Goal: Find specific page/section: Find specific page/section

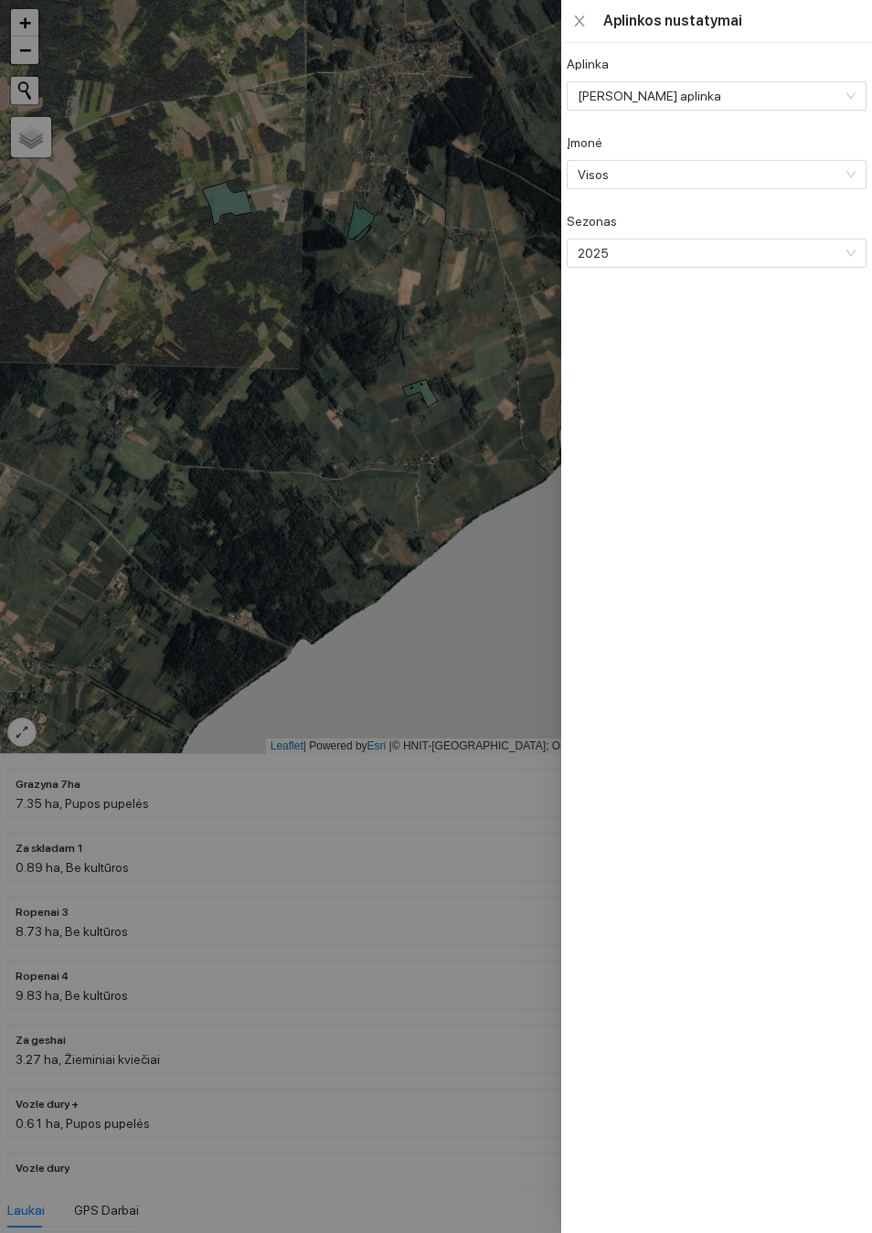
click at [441, 536] on div at bounding box center [436, 616] width 872 height 1233
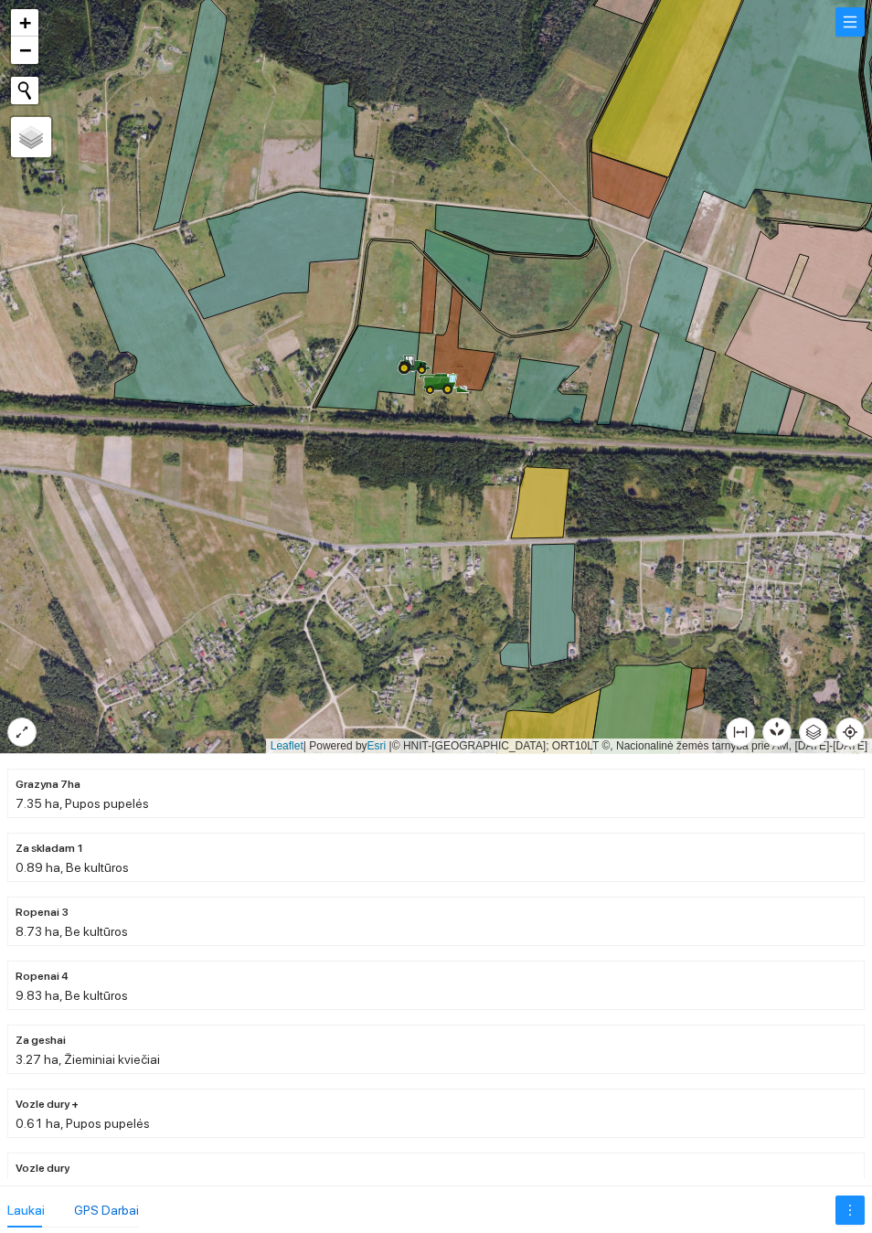
click at [109, 1218] on div "GPS Darbai" at bounding box center [106, 1210] width 65 height 20
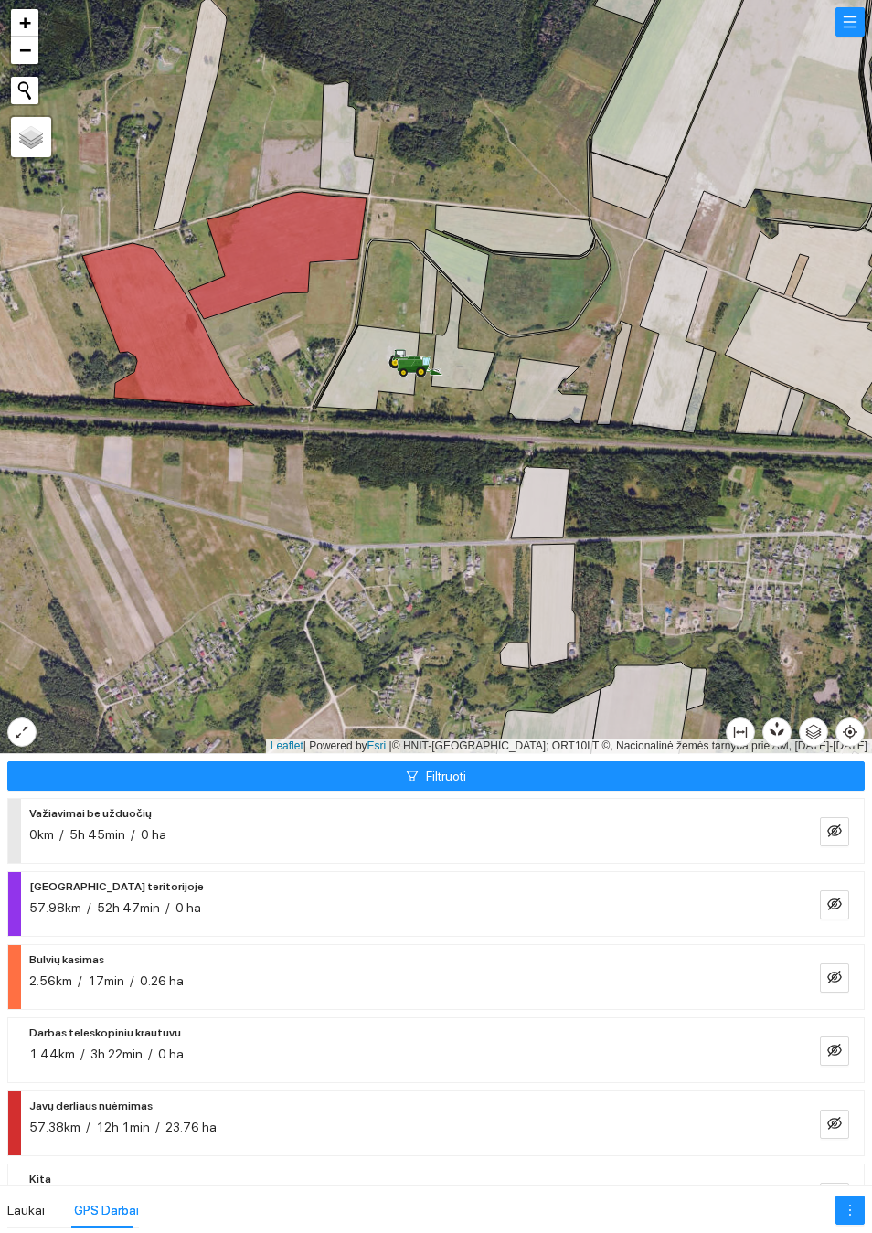
click at [243, 1125] on div "57.38km / 12h 1min / 23.76 ha" at bounding box center [406, 1127] width 754 height 20
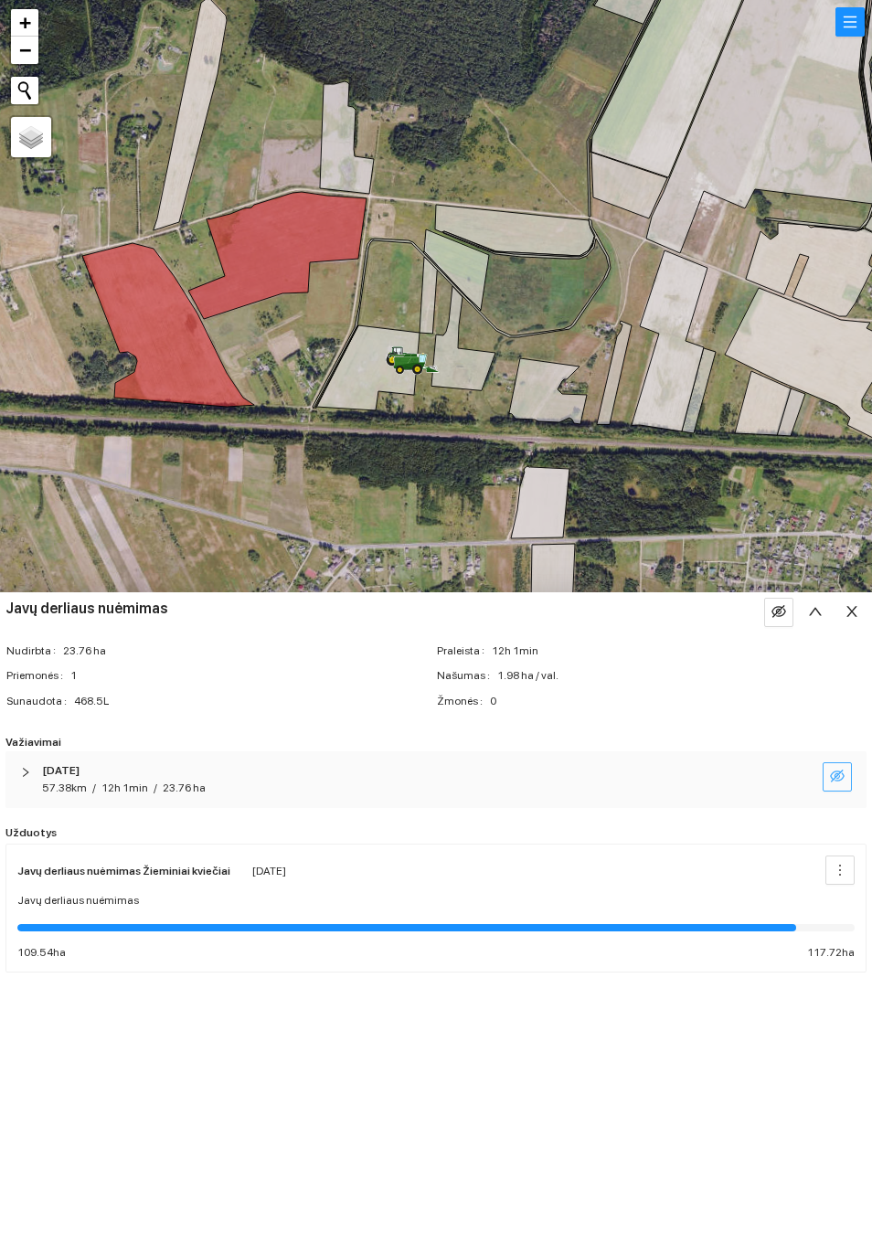
click at [833, 781] on icon "eye-invisible" at bounding box center [837, 776] width 15 height 15
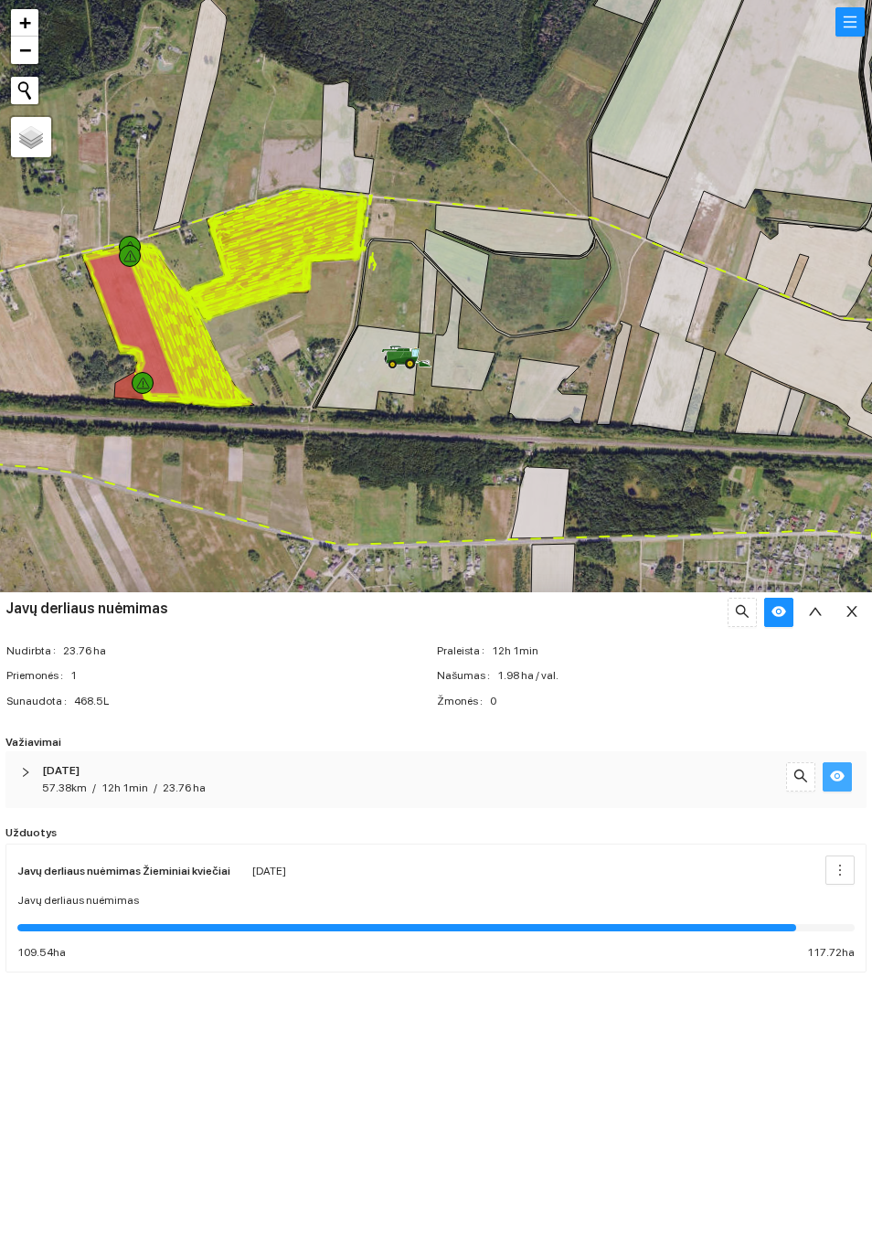
click at [40, 782] on div at bounding box center [31, 772] width 22 height 20
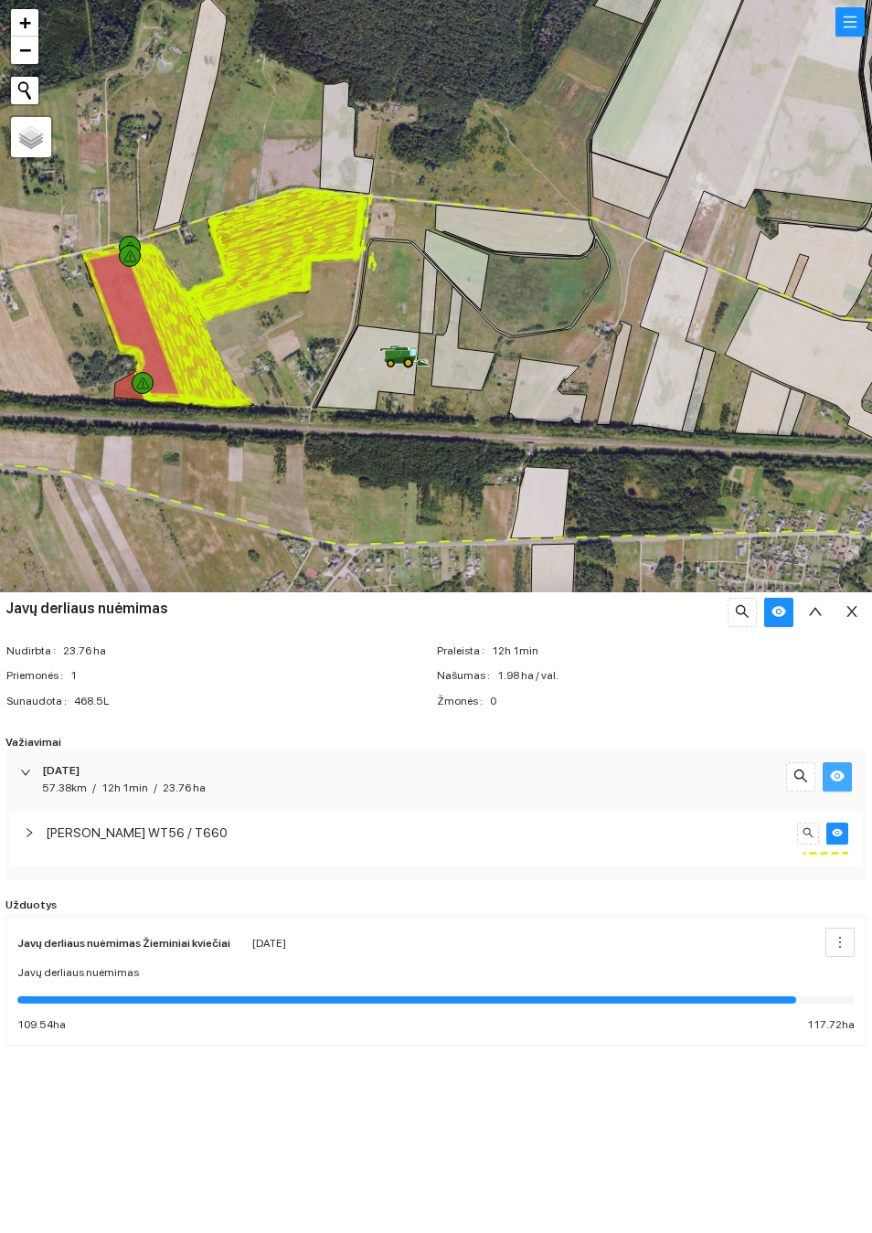
click at [27, 782] on div at bounding box center [31, 772] width 22 height 20
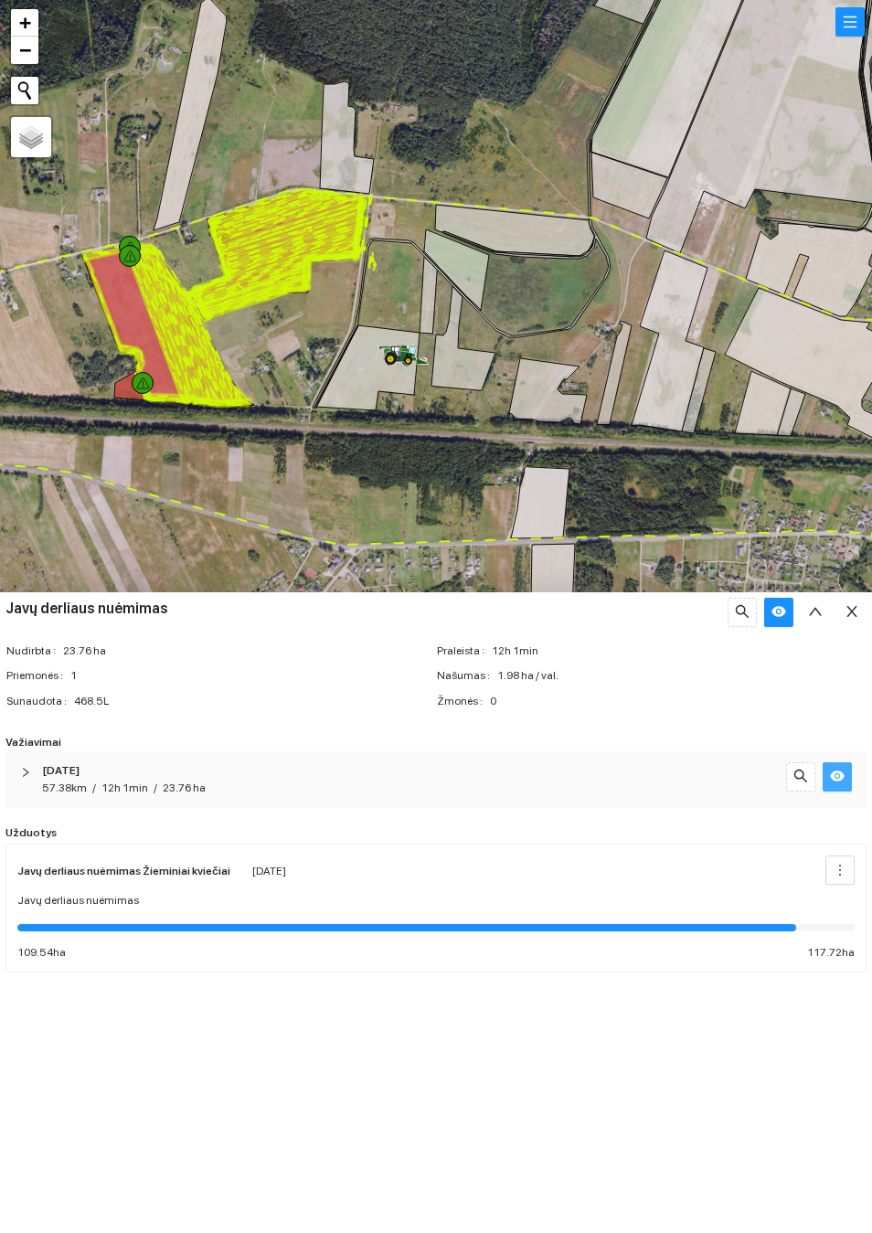
click at [381, 492] on div at bounding box center [436, 377] width 872 height 754
click at [843, 619] on button "button" at bounding box center [851, 612] width 29 height 29
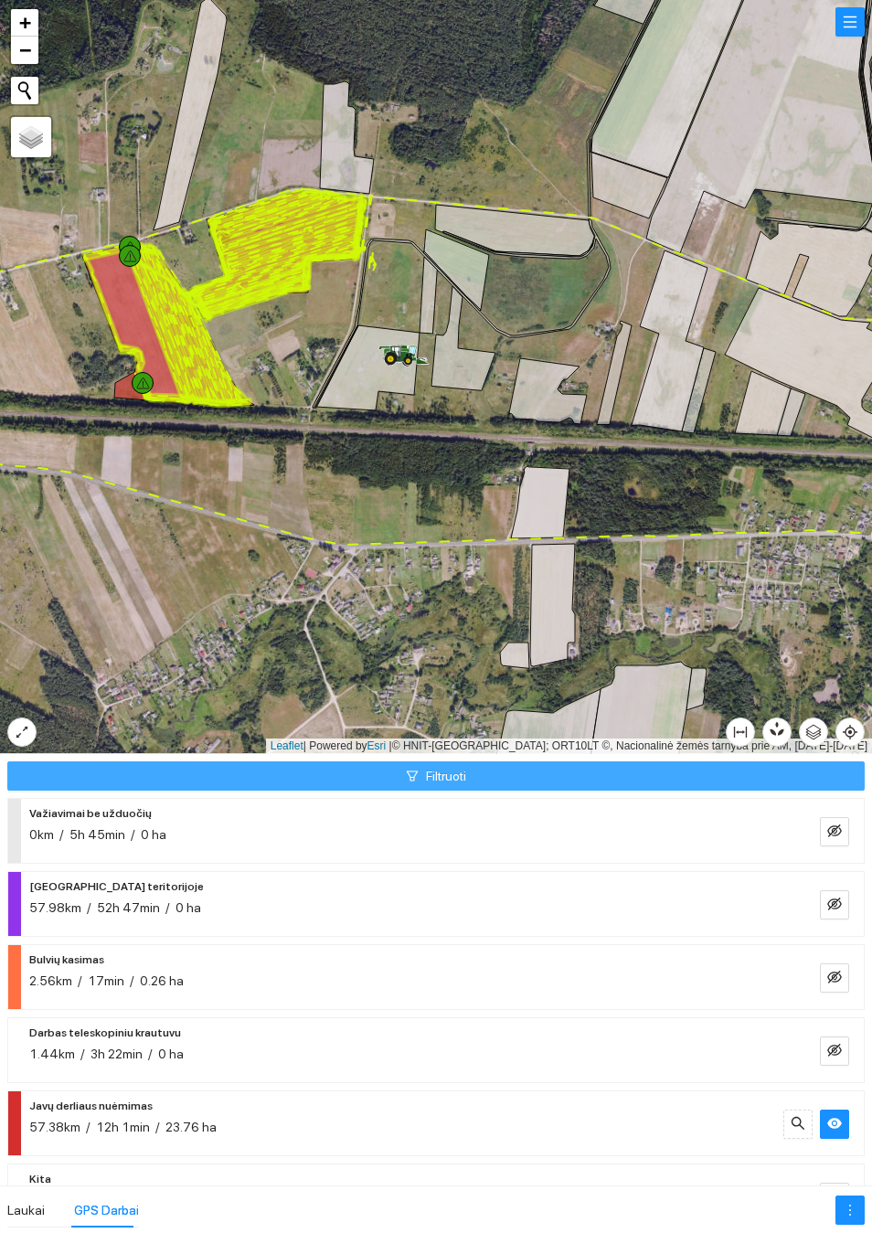
click at [495, 771] on button "Filtruoti" at bounding box center [435, 775] width 857 height 29
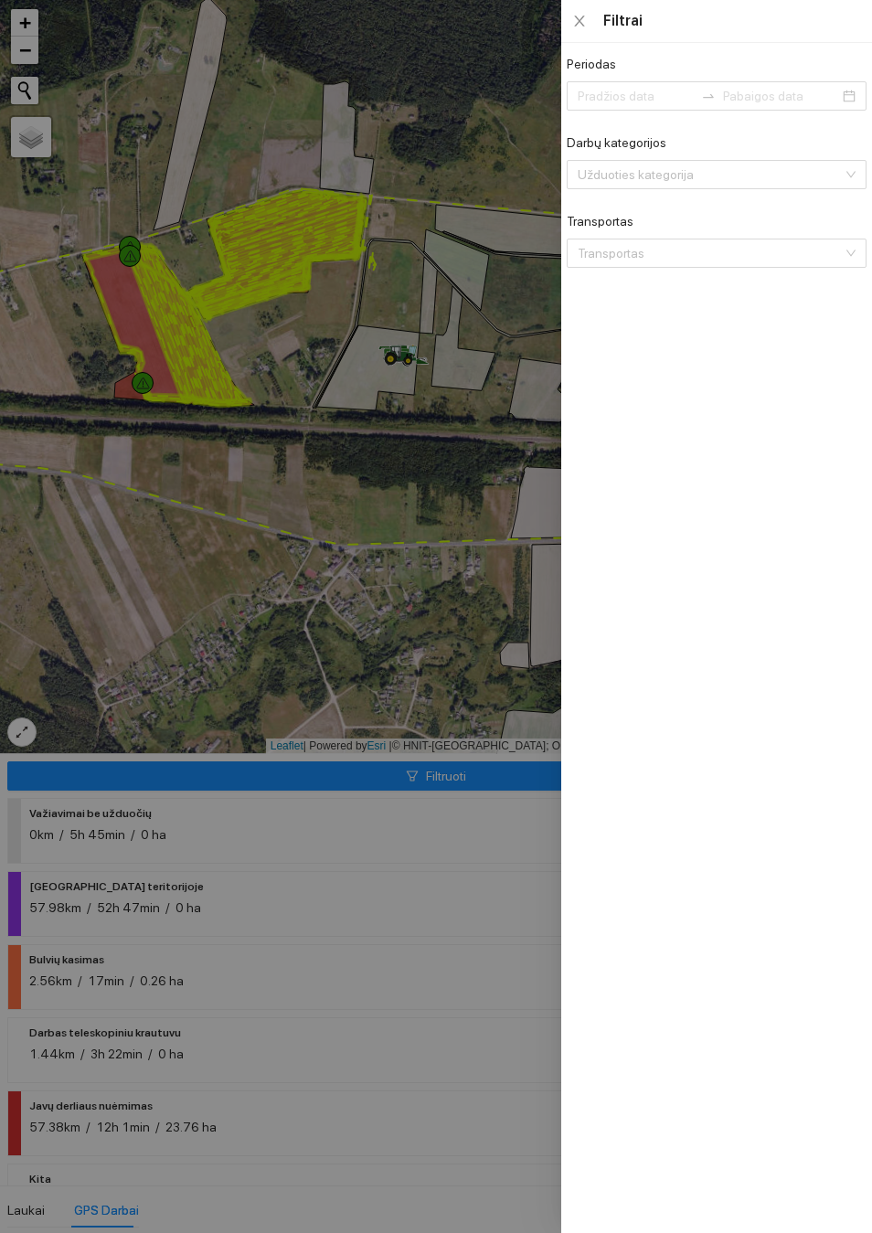
click at [590, 31] on div "Filtrai" at bounding box center [717, 21] width 300 height 20
click at [579, 28] on icon "close" at bounding box center [579, 21] width 15 height 15
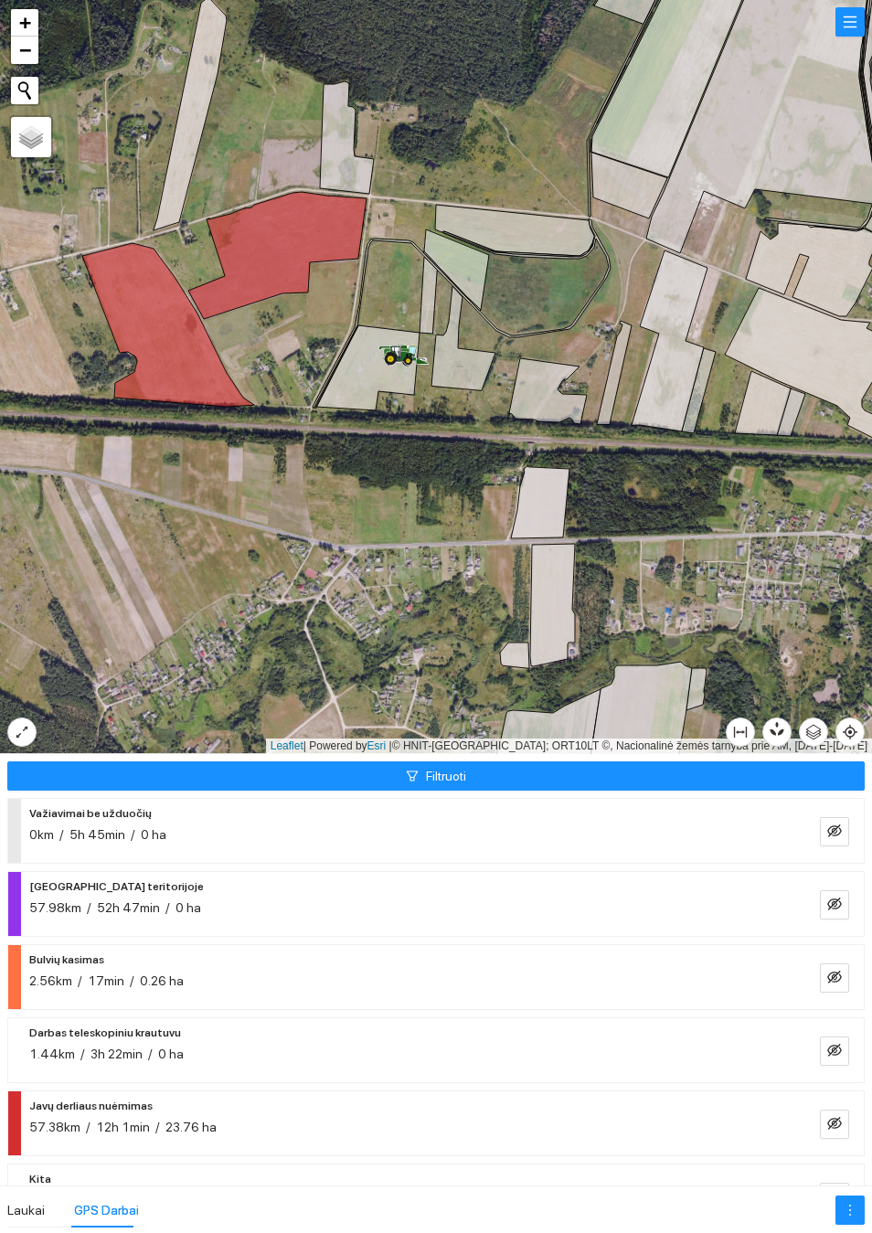
click at [578, 445] on div at bounding box center [436, 377] width 872 height 754
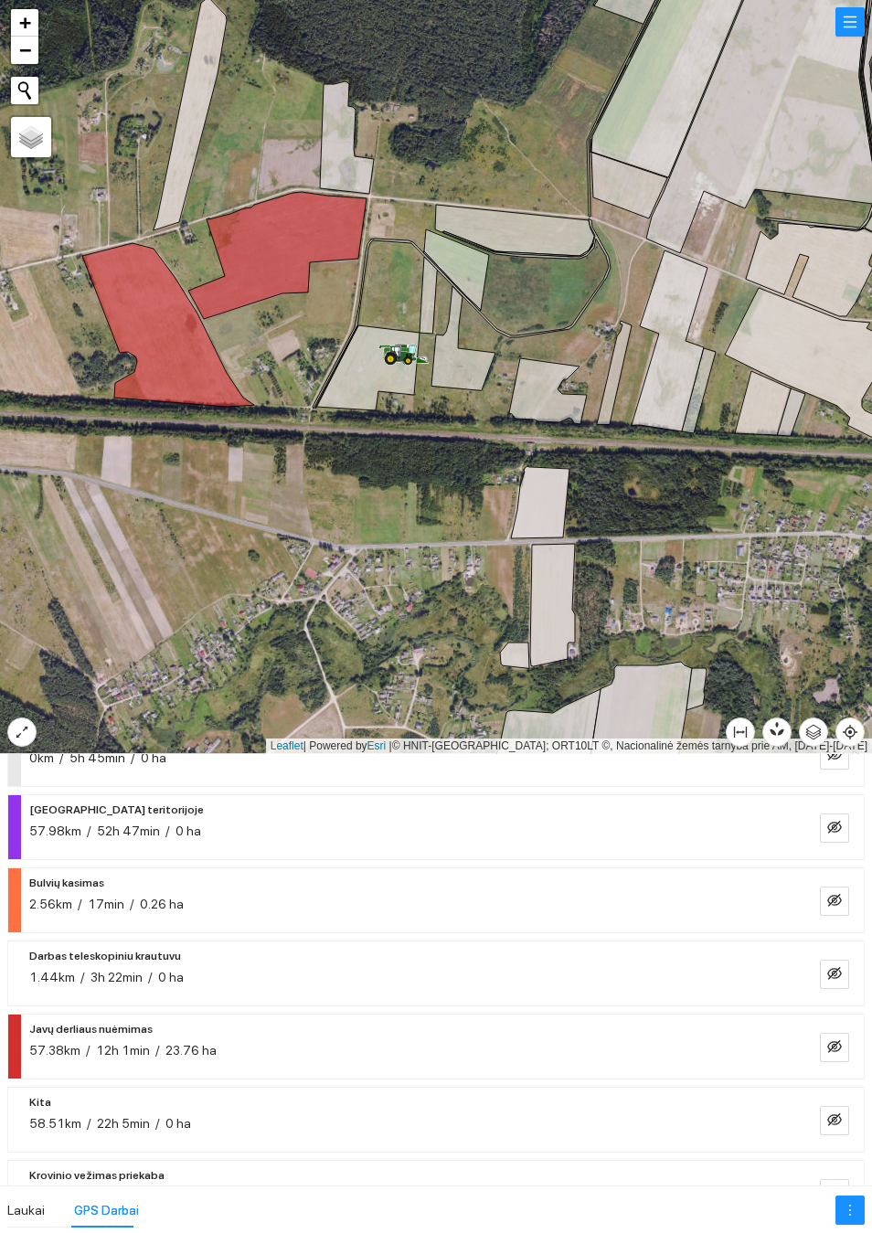
scroll to position [82, 0]
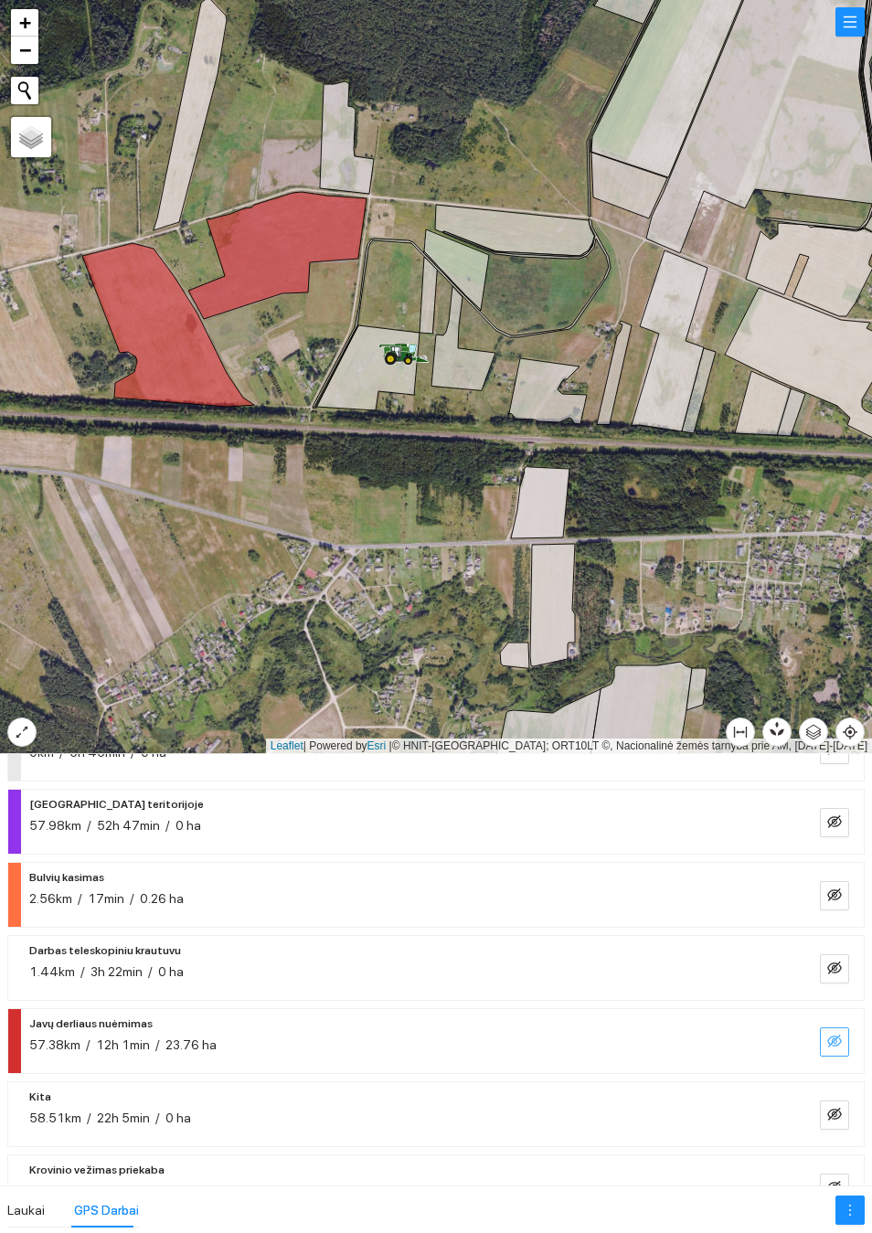
click at [823, 1046] on button "button" at bounding box center [834, 1041] width 29 height 29
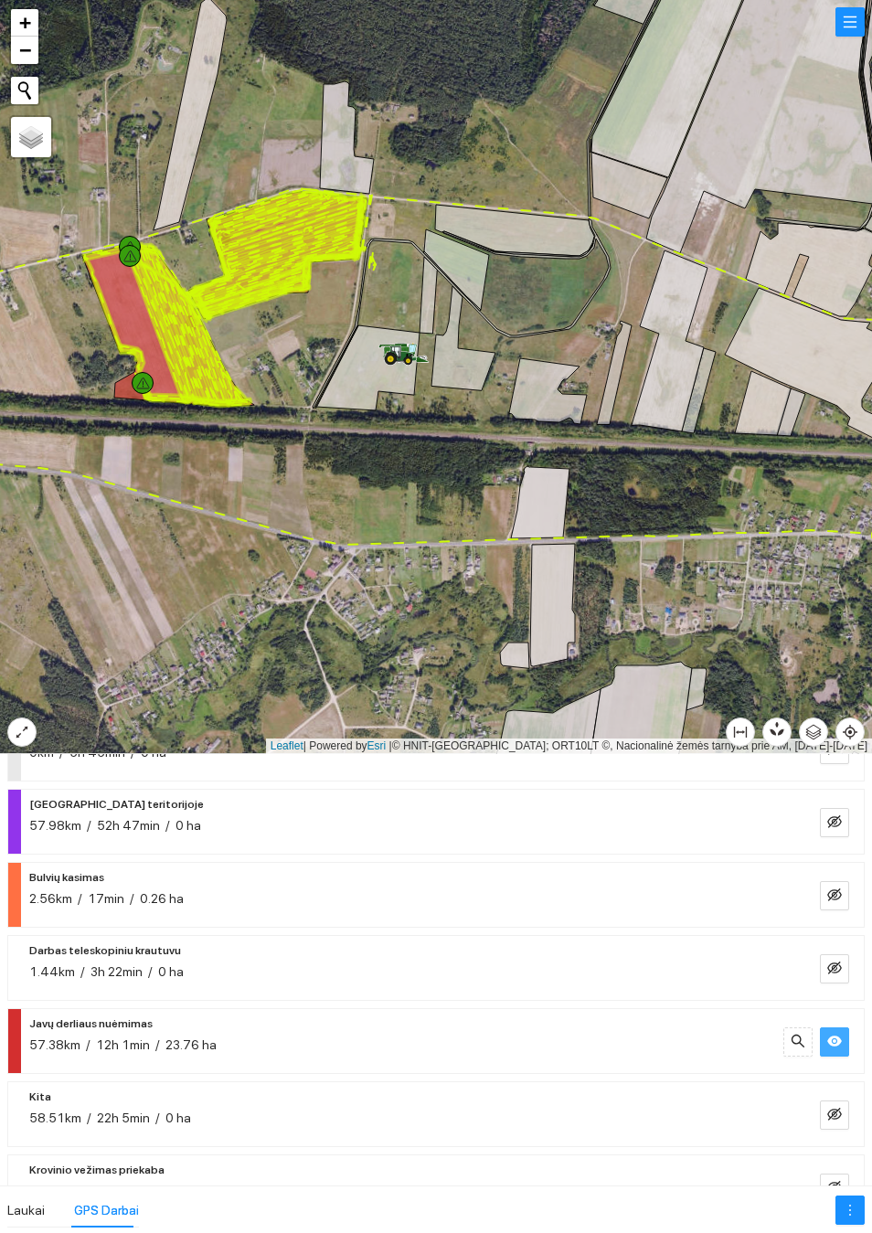
click at [820, 1044] on button "button" at bounding box center [834, 1041] width 29 height 29
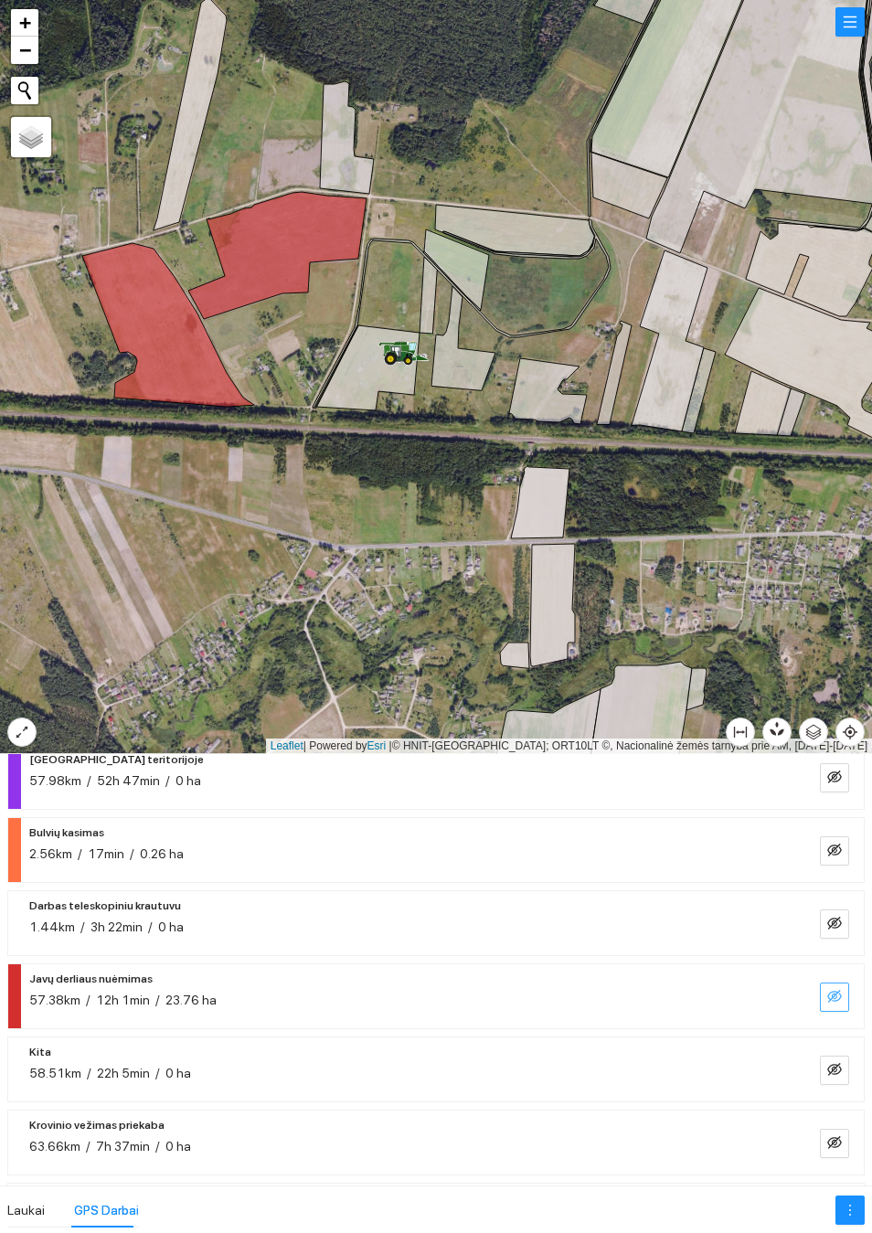
scroll to position [130, 0]
click at [828, 993] on icon "eye-invisible" at bounding box center [834, 993] width 15 height 13
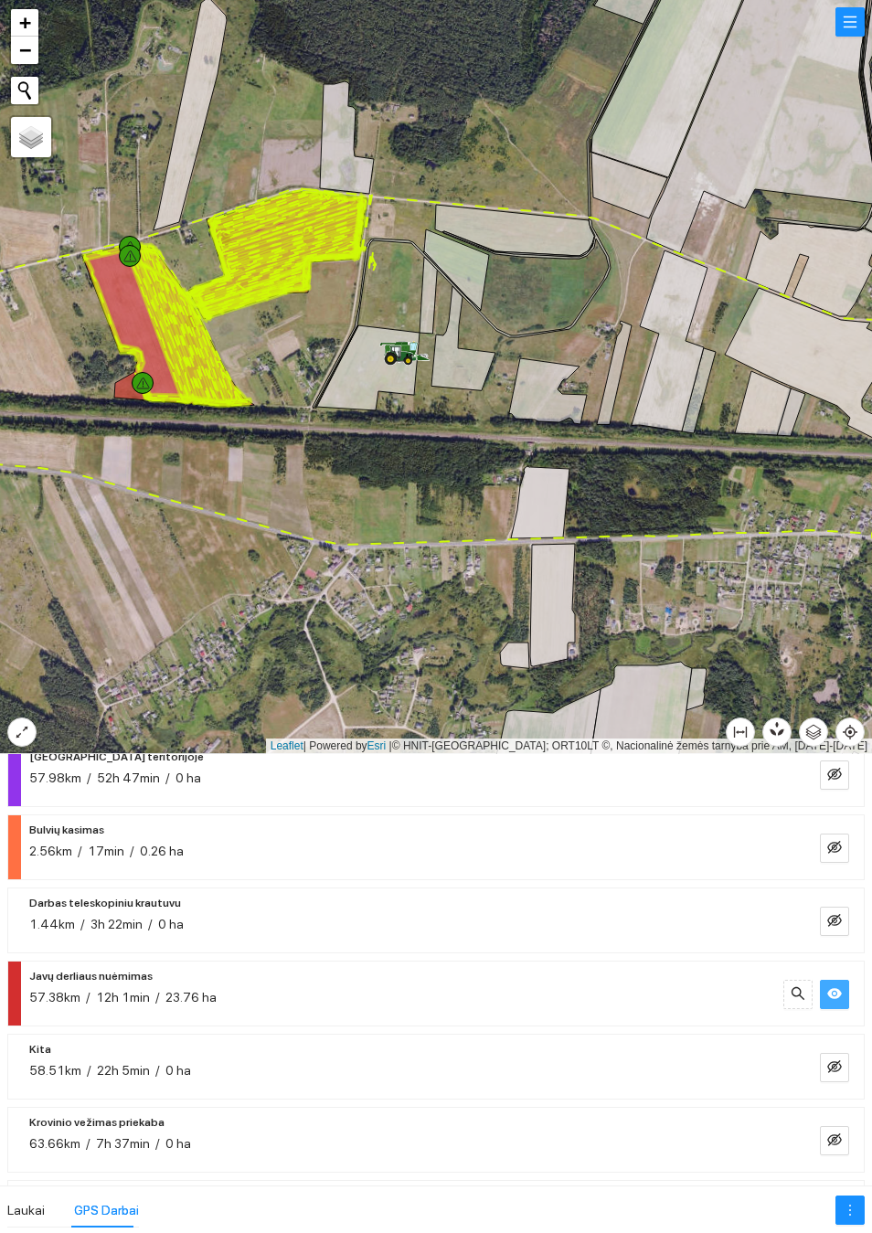
click at [360, 979] on div "Javų derliaus nuėmimas 57.38km / 12h 1min / 23.76 ha" at bounding box center [406, 986] width 754 height 42
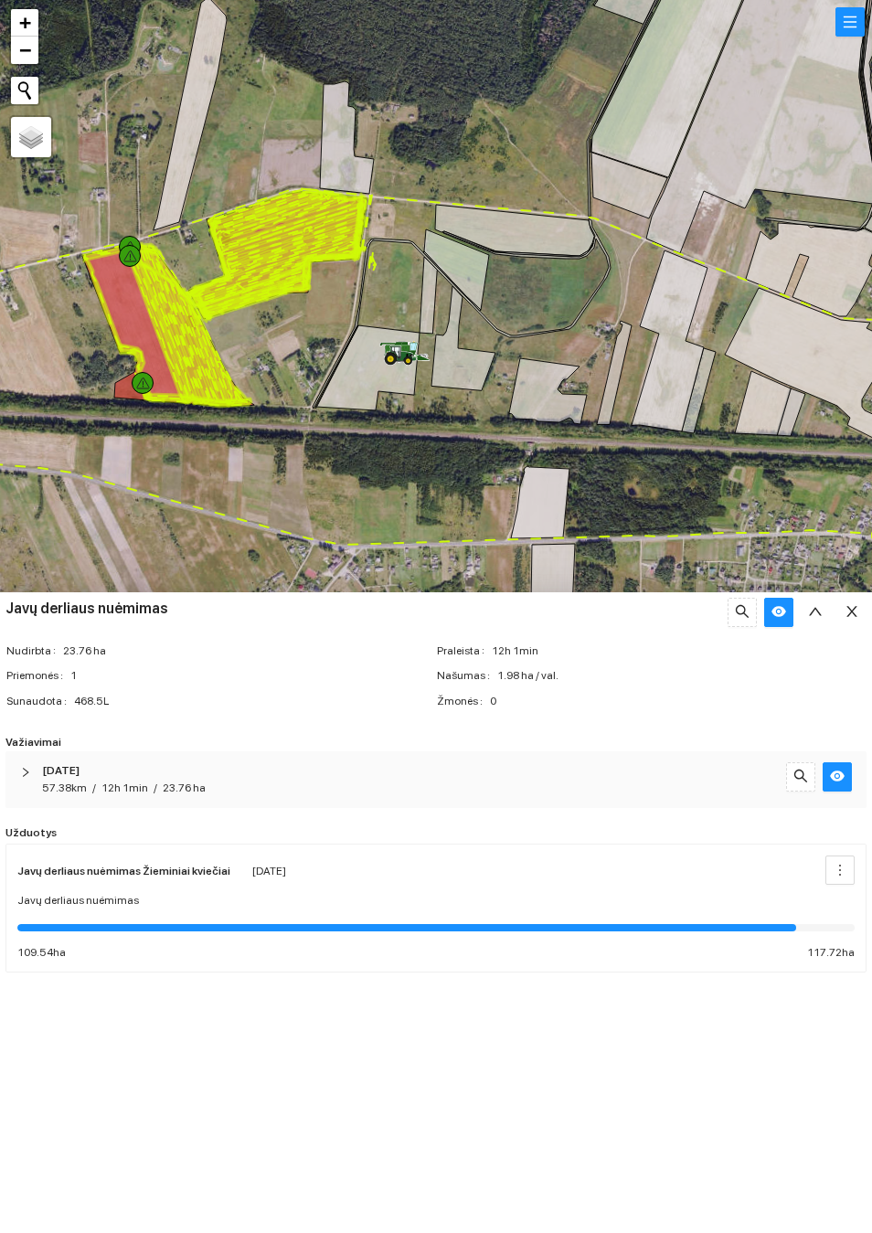
click at [38, 795] on div "[DATE] 57.38km / 12h 1min / 23.76 ha" at bounding box center [435, 779] width 861 height 57
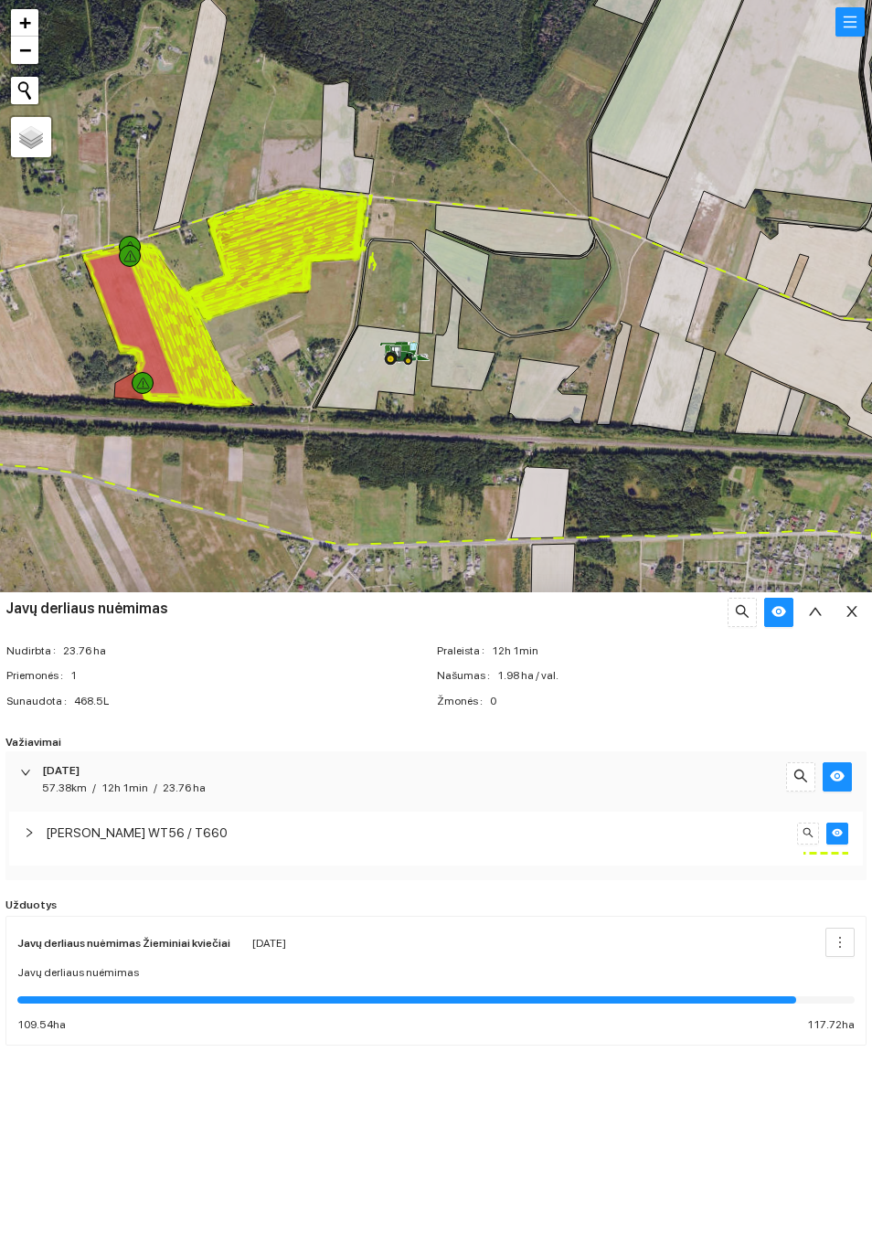
click at [11, 843] on div "[PERSON_NAME] WT56 / T660" at bounding box center [436, 839] width 854 height 54
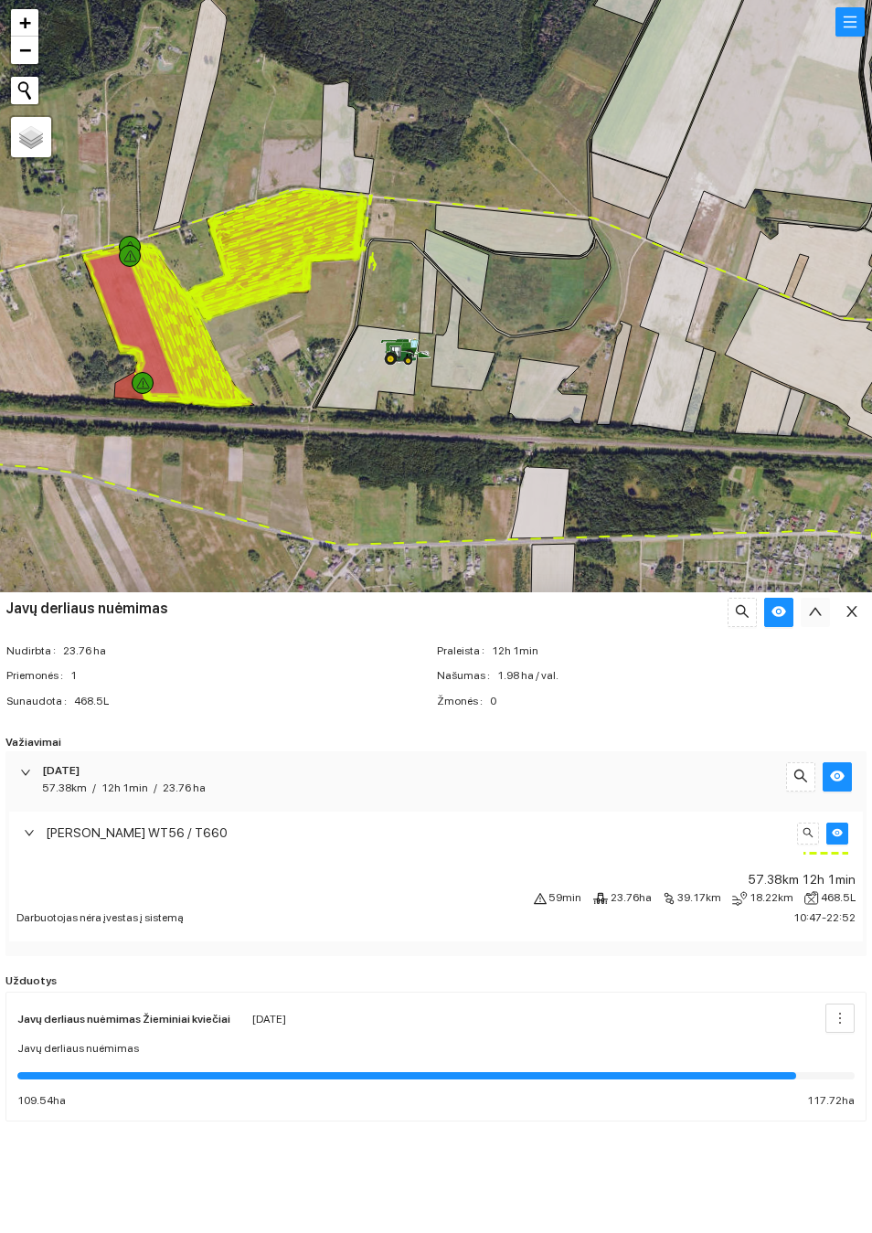
click at [818, 619] on icon "up" at bounding box center [815, 611] width 15 height 15
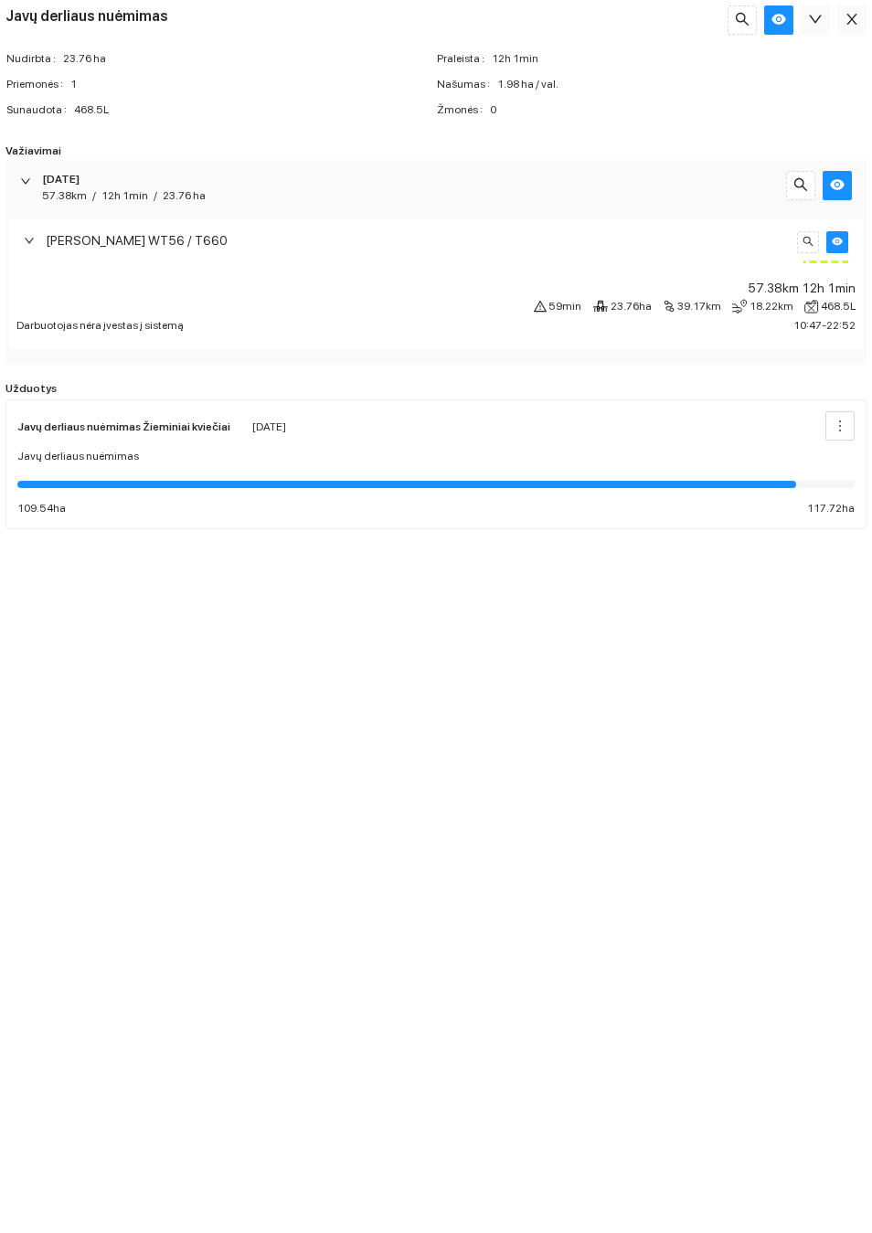
click at [847, 29] on span "close" at bounding box center [852, 20] width 15 height 17
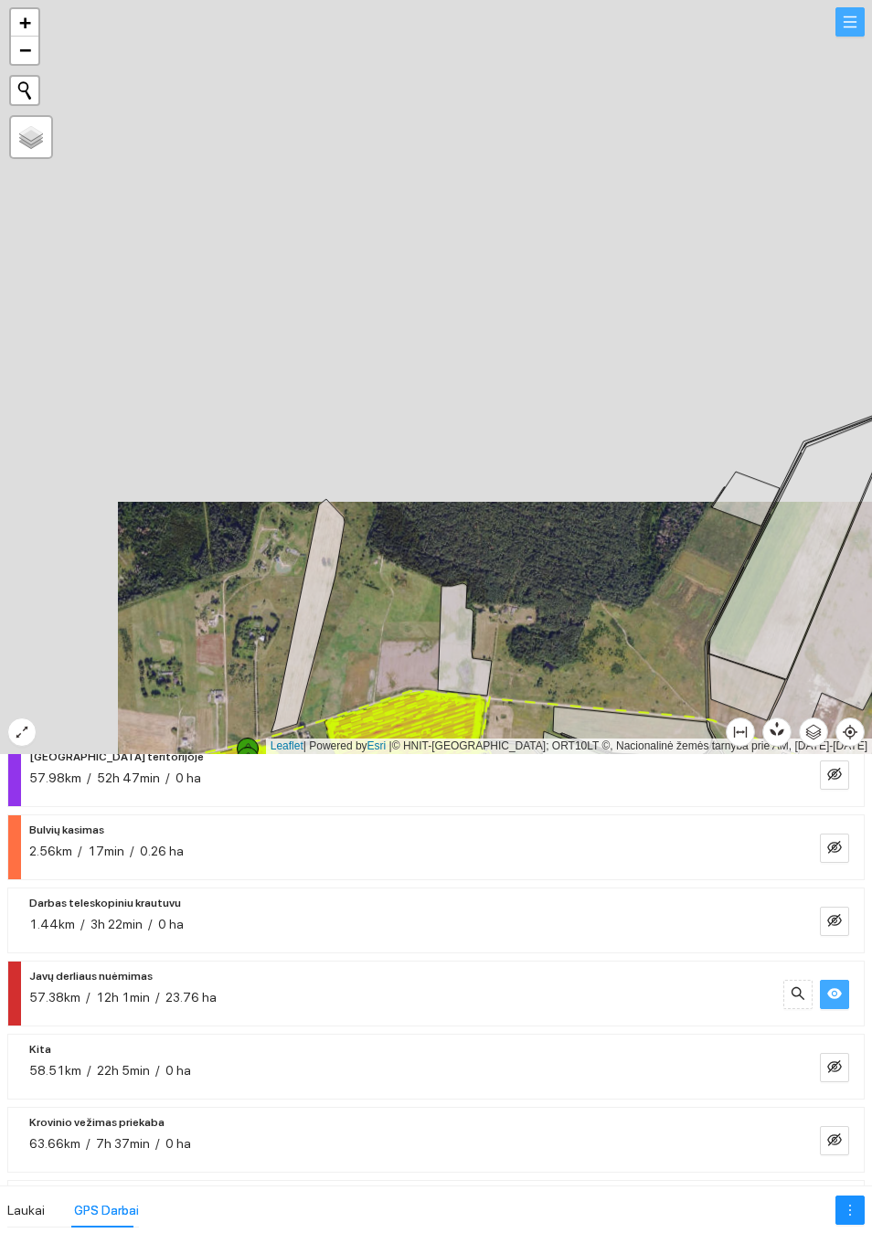
click at [855, 37] on button "button" at bounding box center [849, 21] width 29 height 29
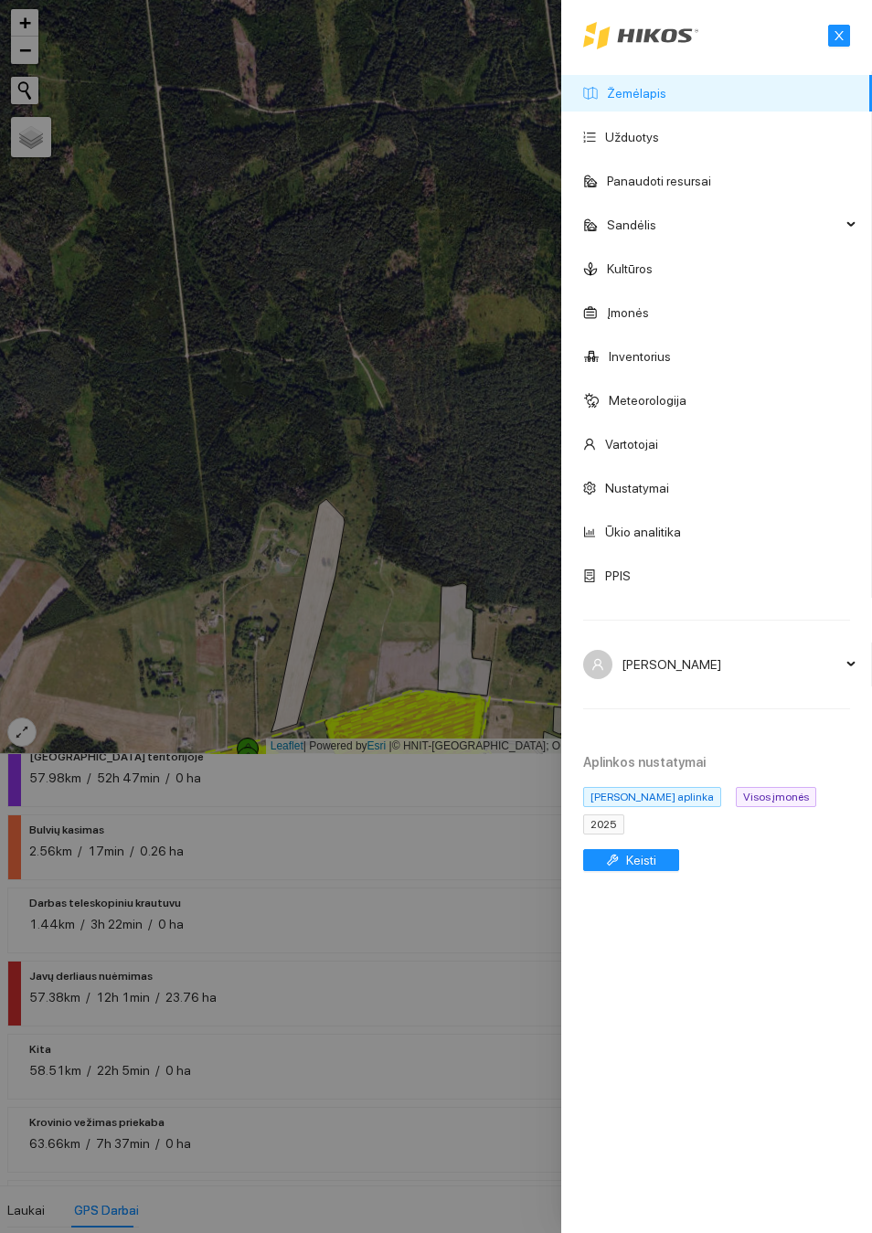
click at [652, 101] on link "Žemėlapis" at bounding box center [636, 93] width 59 height 15
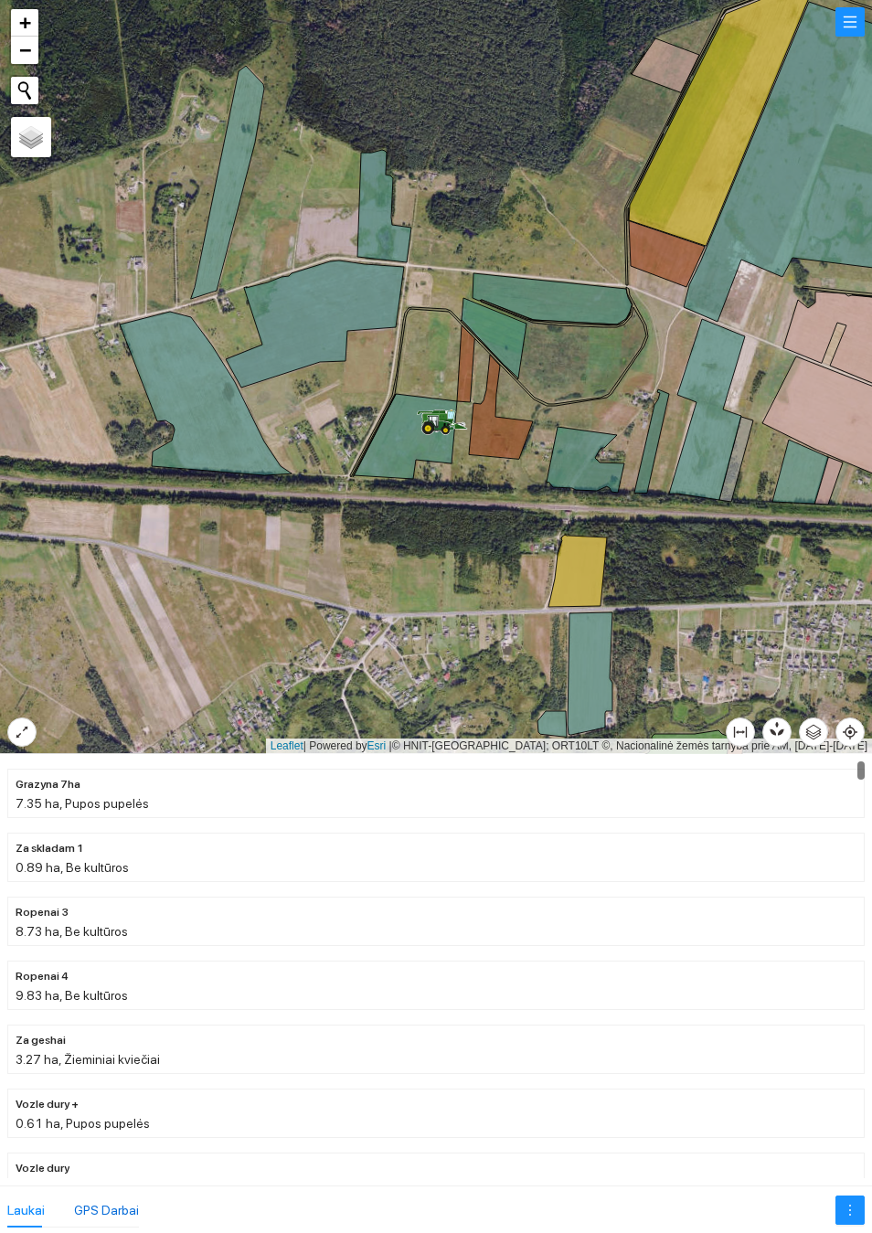
click at [132, 1206] on div "GPS Darbai" at bounding box center [106, 1210] width 65 height 20
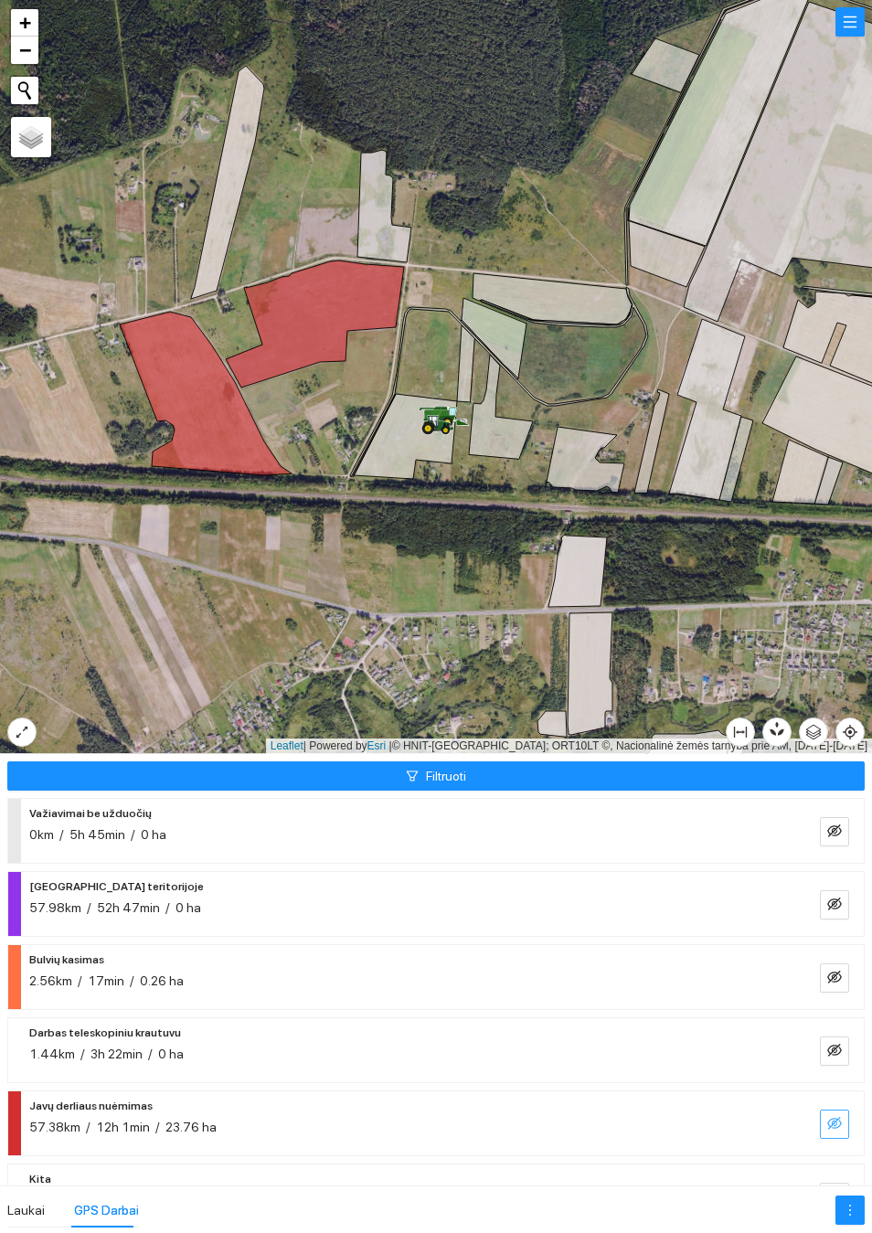
click at [834, 1116] on icon "eye-invisible" at bounding box center [834, 1123] width 15 height 15
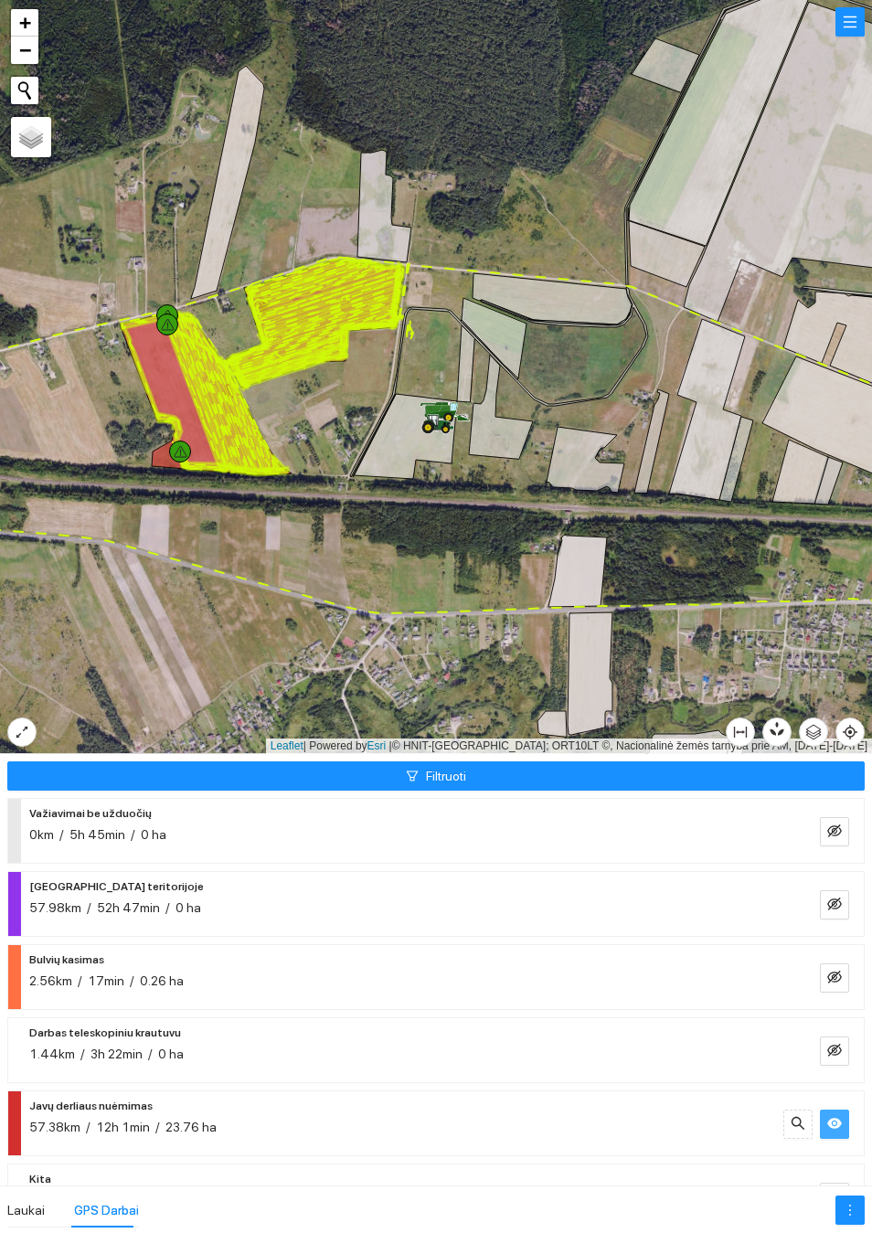
click at [830, 1130] on icon "eye" at bounding box center [834, 1123] width 15 height 15
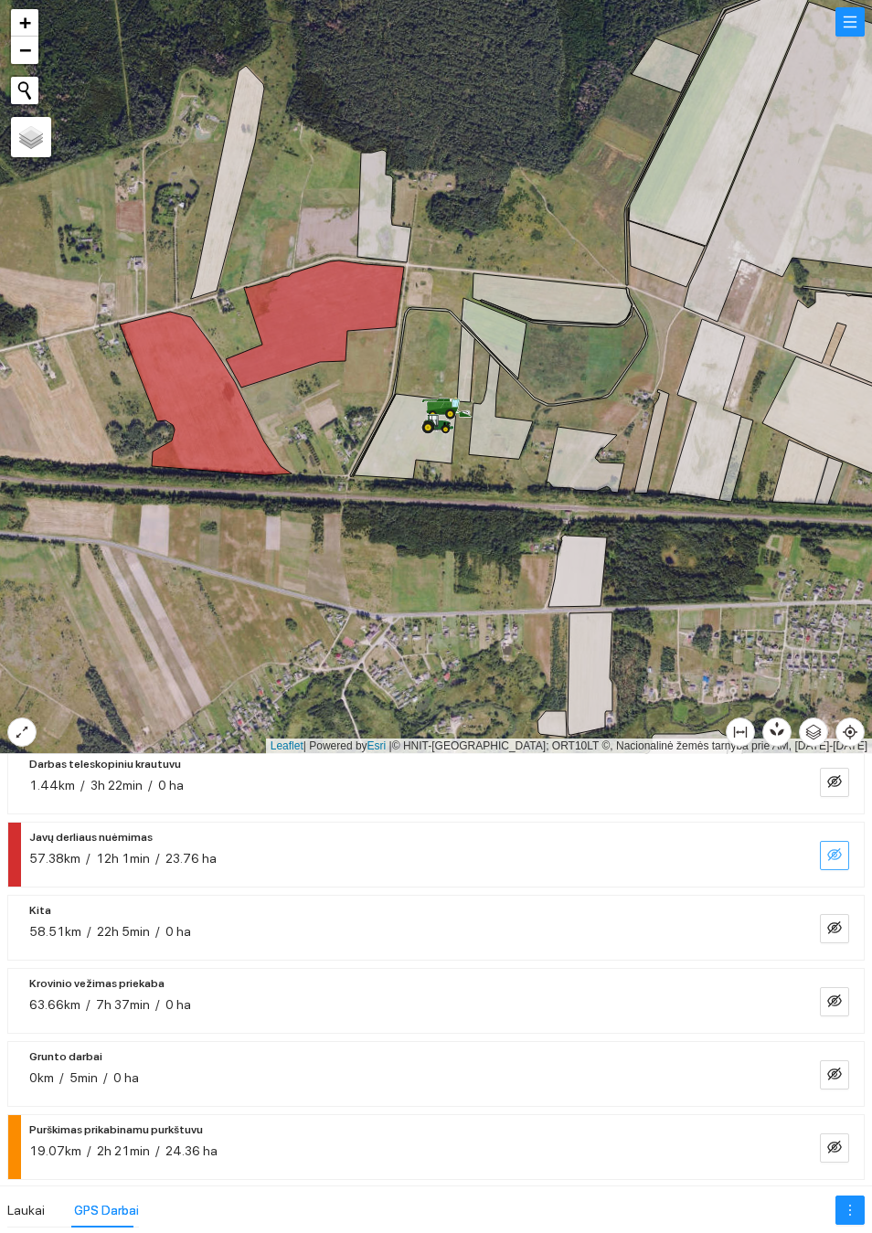
scroll to position [260, 0]
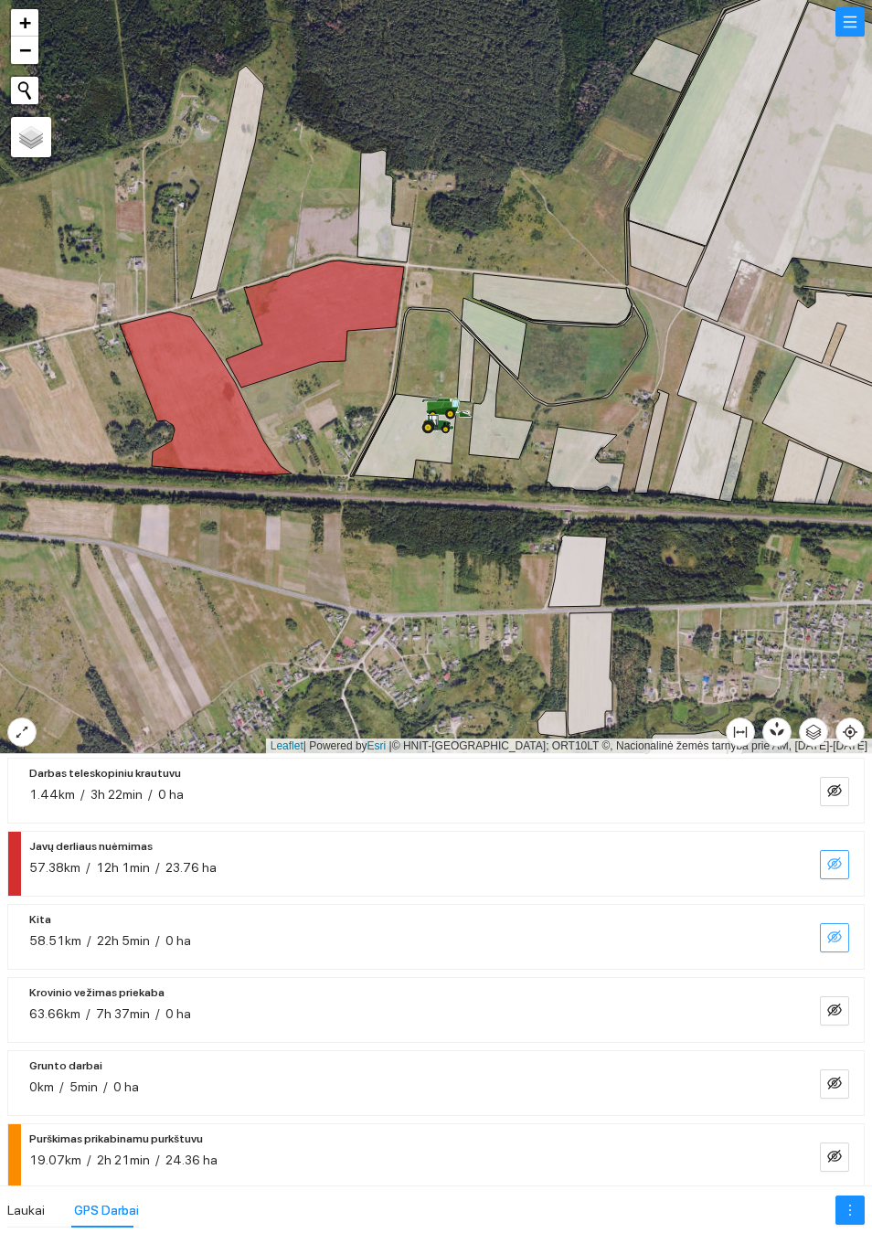
click at [830, 945] on span "eye-invisible" at bounding box center [834, 937] width 15 height 17
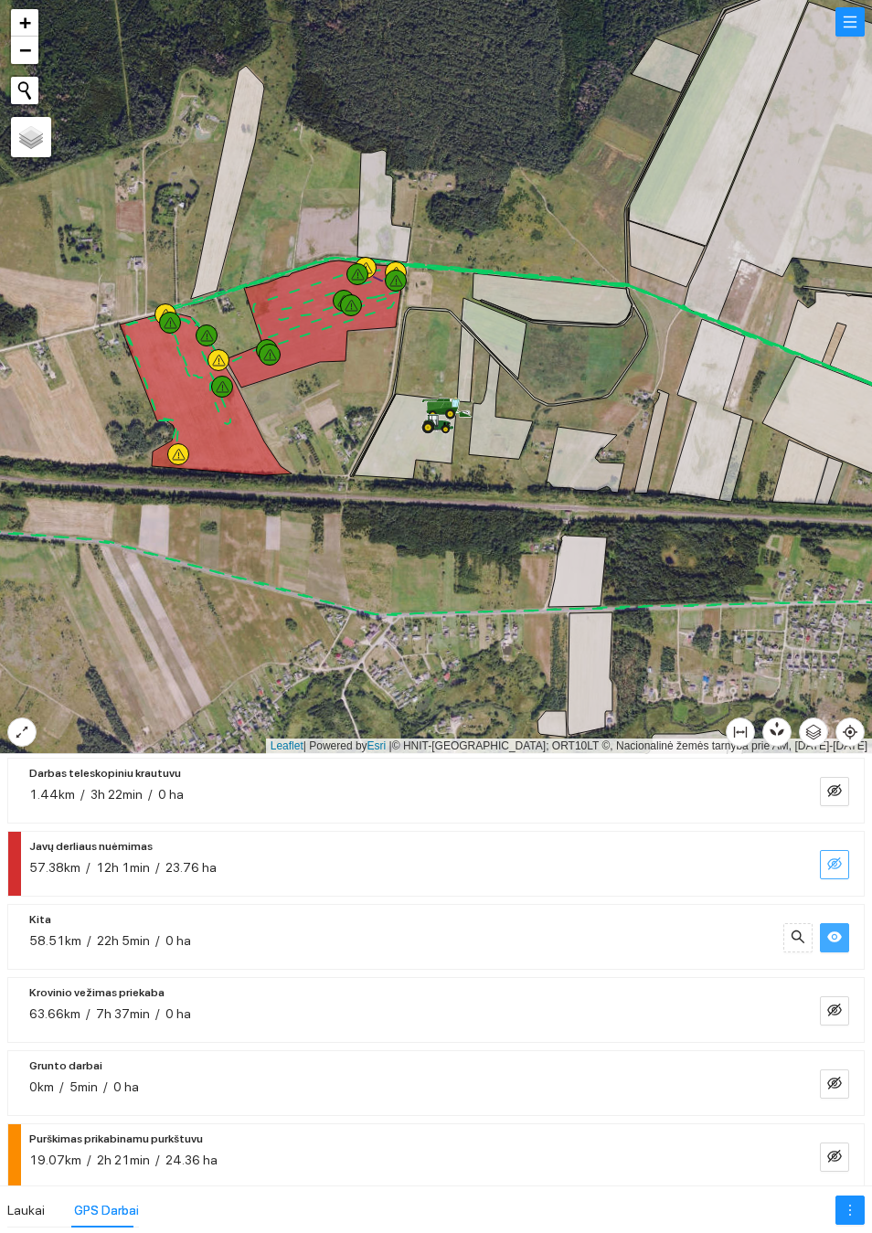
click at [830, 951] on button "button" at bounding box center [834, 937] width 29 height 29
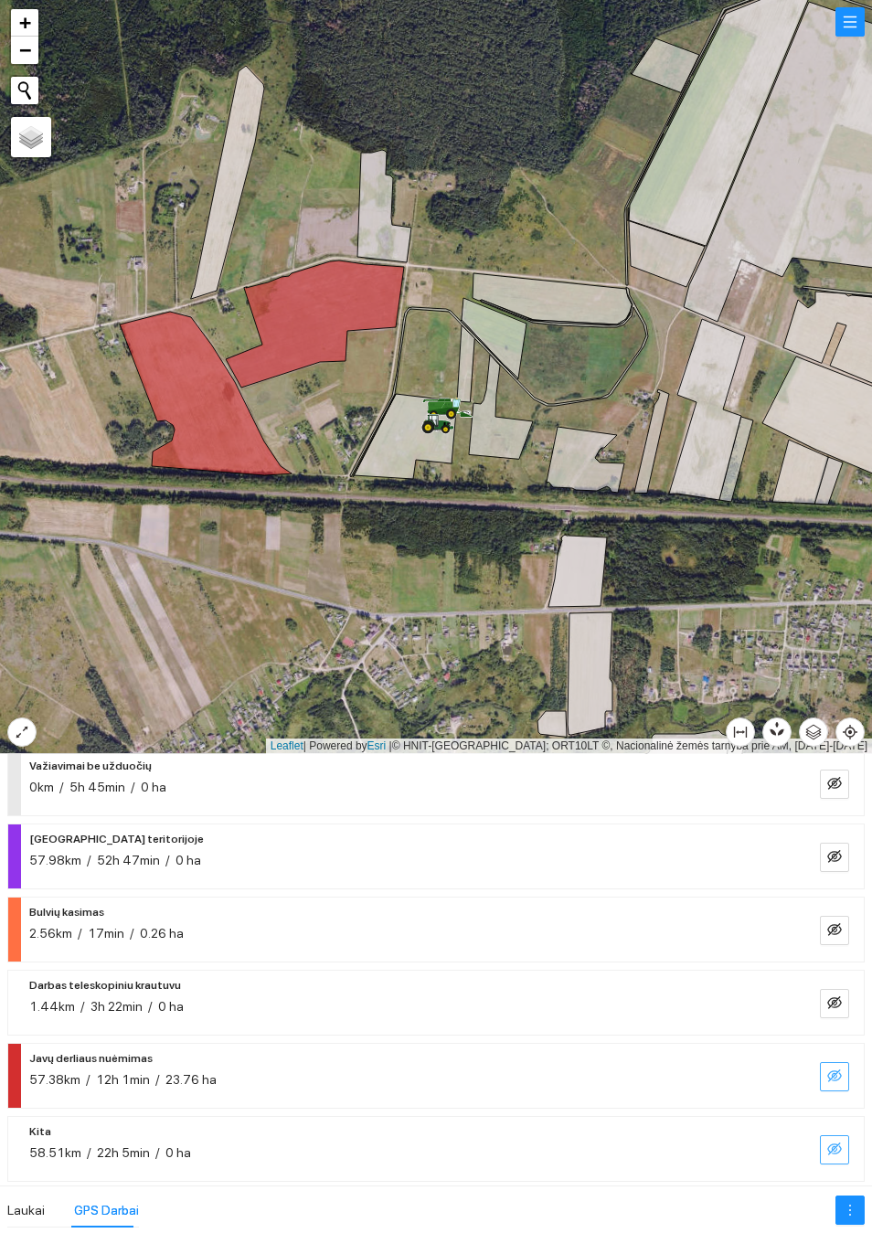
scroll to position [46, 0]
click at [835, 932] on icon "eye-invisible" at bounding box center [834, 931] width 15 height 15
click at [837, 929] on icon "eye" at bounding box center [834, 931] width 15 height 11
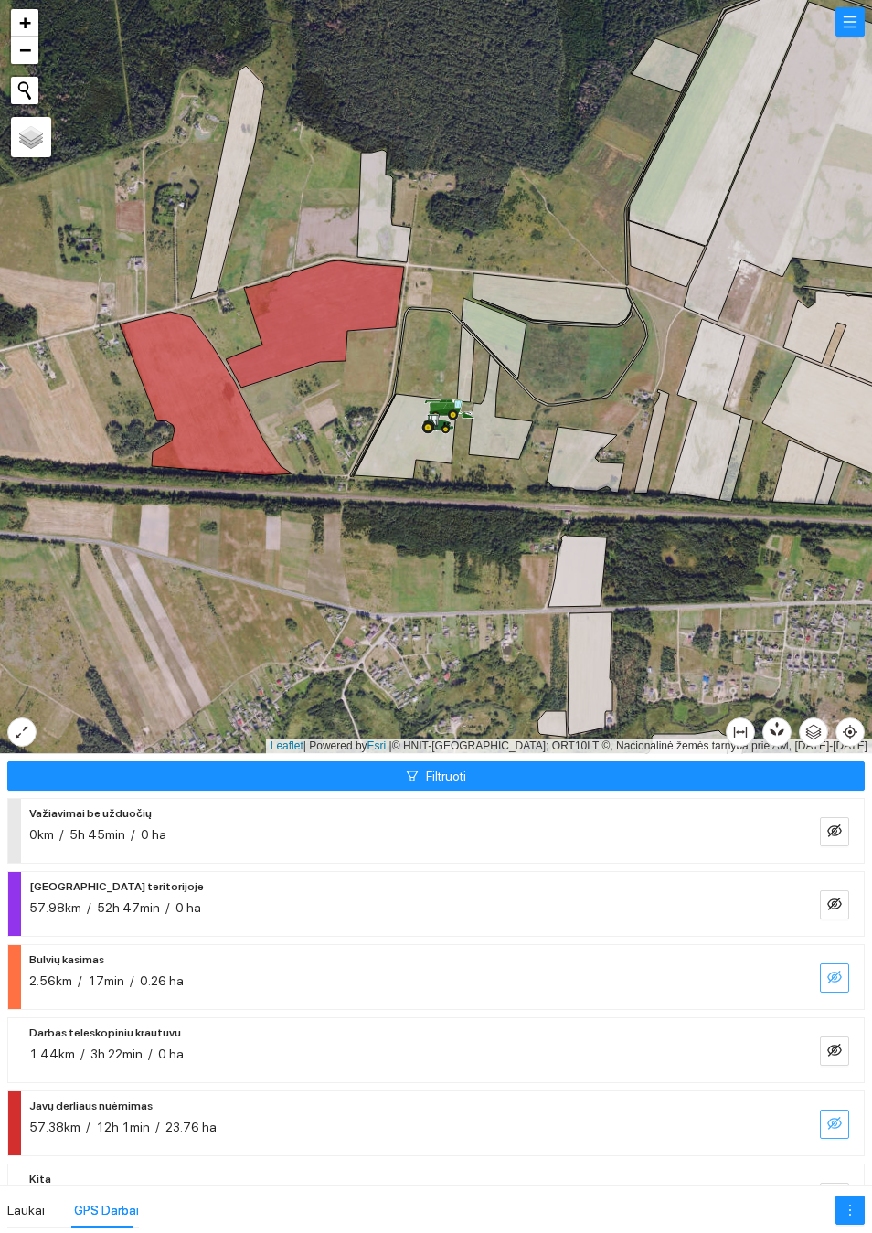
scroll to position [0, 0]
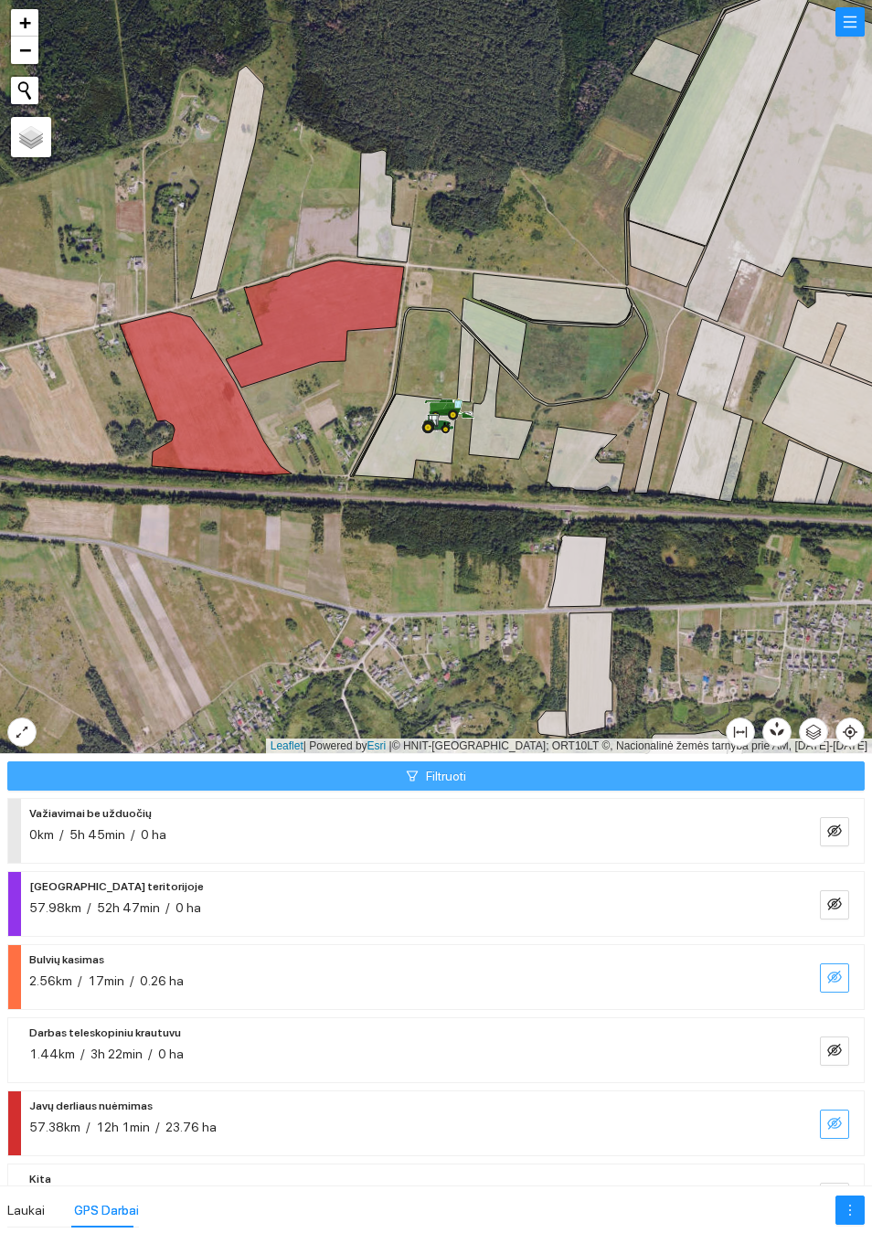
click at [490, 782] on button "Filtruoti" at bounding box center [435, 775] width 857 height 29
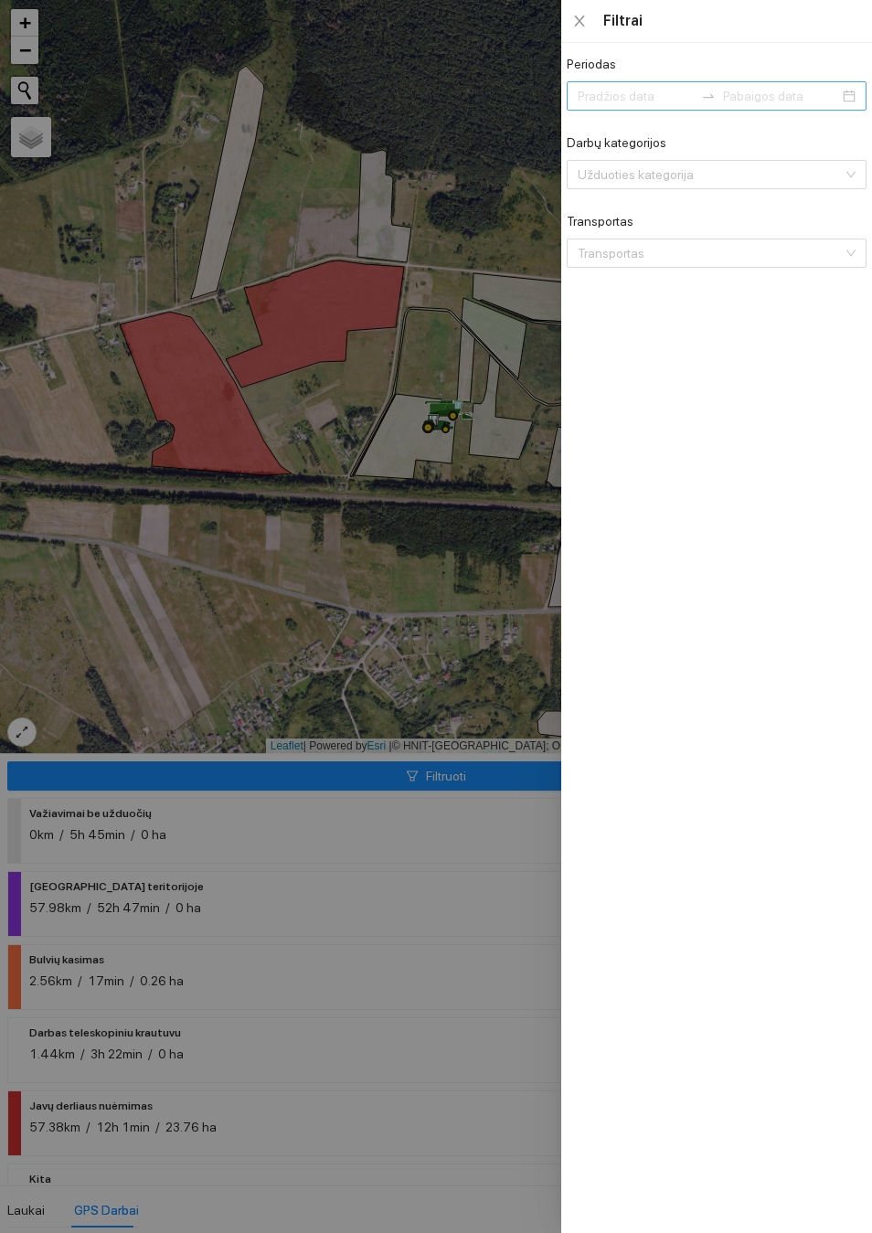
click at [638, 106] on input "Periodas" at bounding box center [636, 96] width 116 height 20
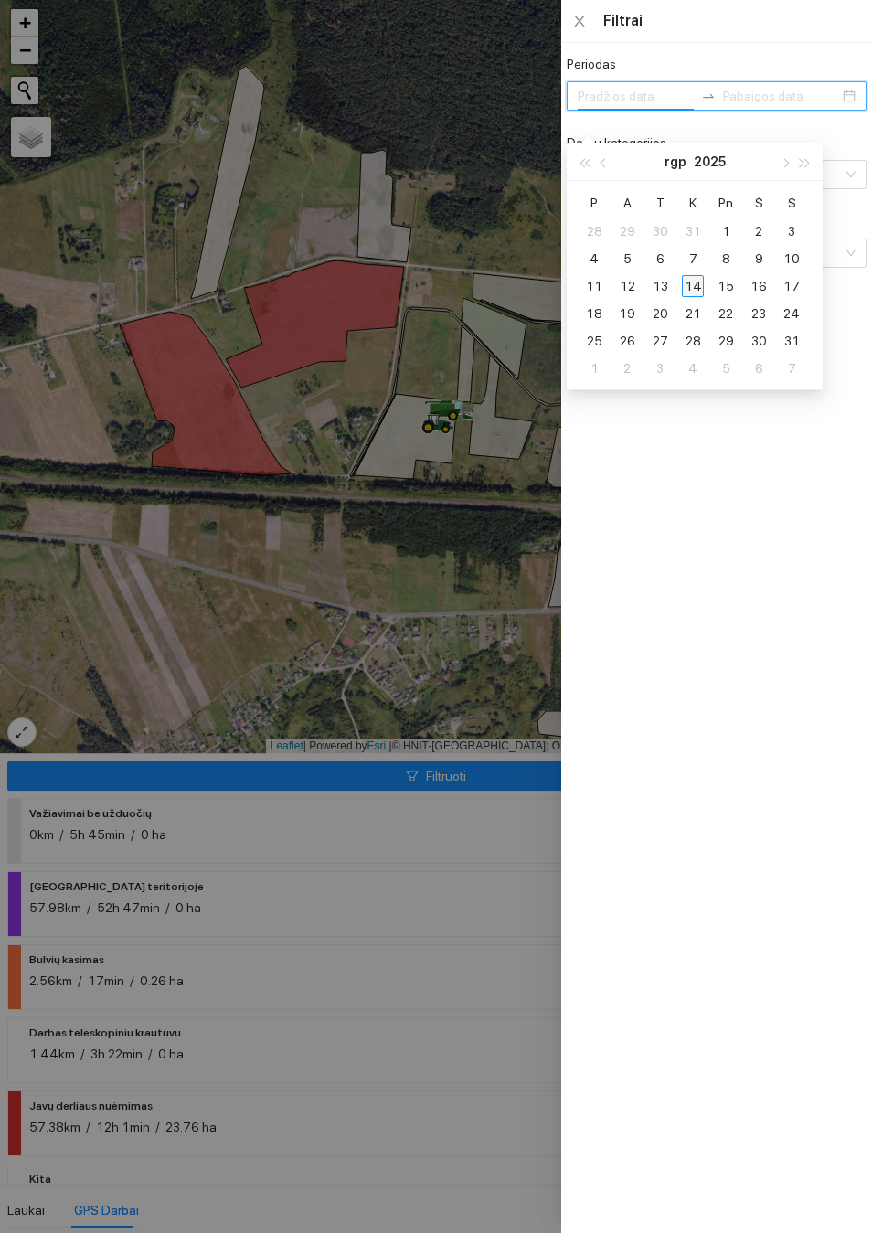
type input "[DATE]"
click at [701, 283] on div "14" at bounding box center [693, 286] width 22 height 22
click at [696, 287] on div "14" at bounding box center [693, 286] width 22 height 22
type input "[DATE]"
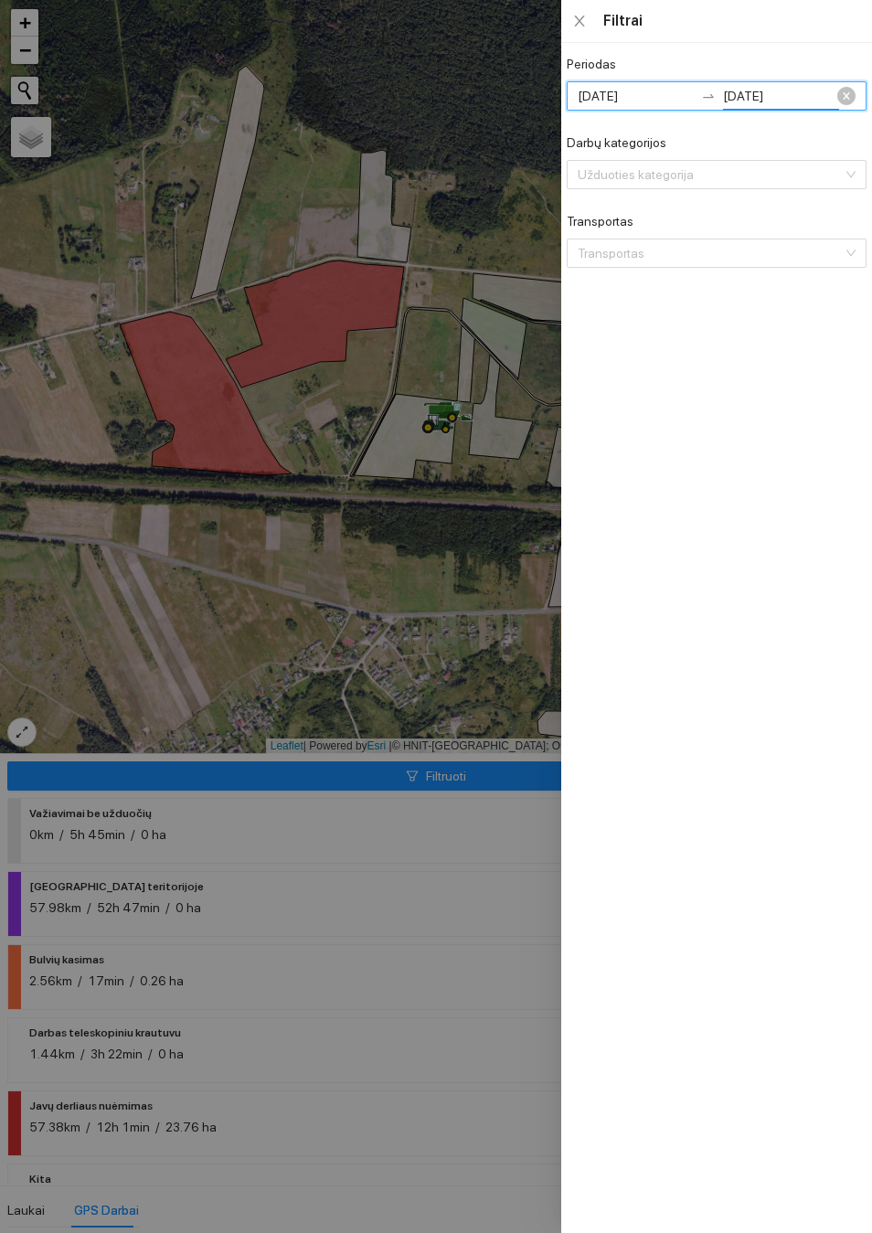
click at [444, 609] on div at bounding box center [436, 616] width 872 height 1233
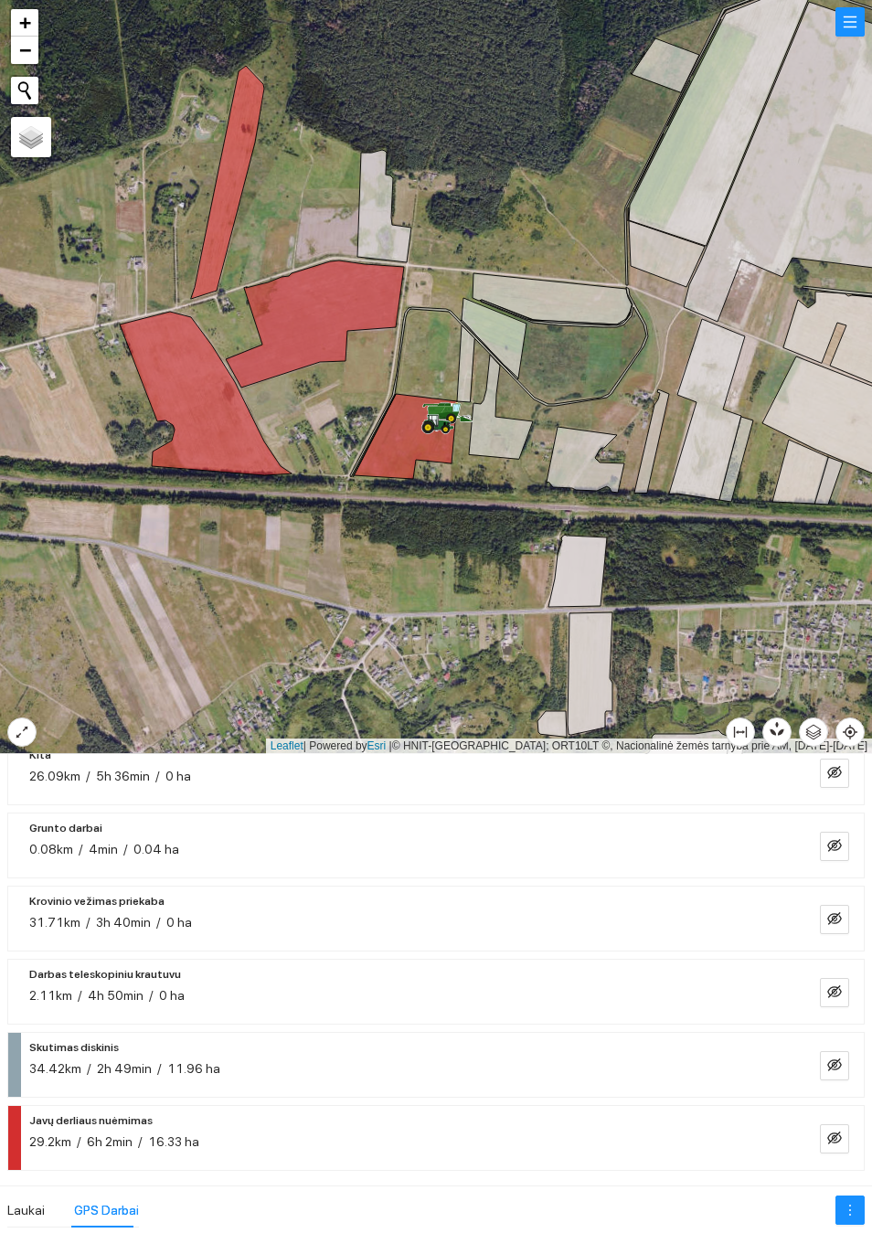
scroll to position [278, 0]
click at [834, 1138] on icon "eye-invisible" at bounding box center [834, 1137] width 15 height 13
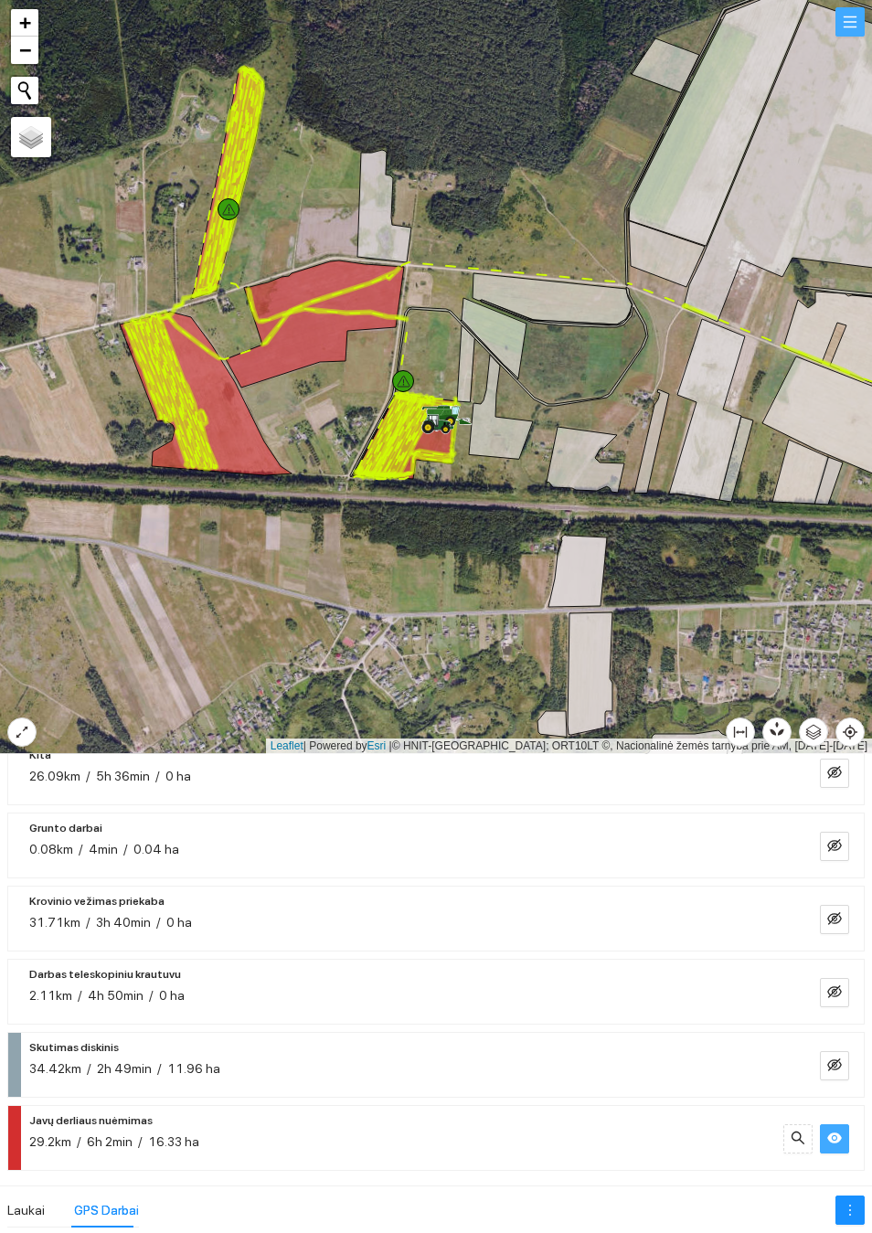
click at [841, 37] on button "button" at bounding box center [849, 21] width 29 height 29
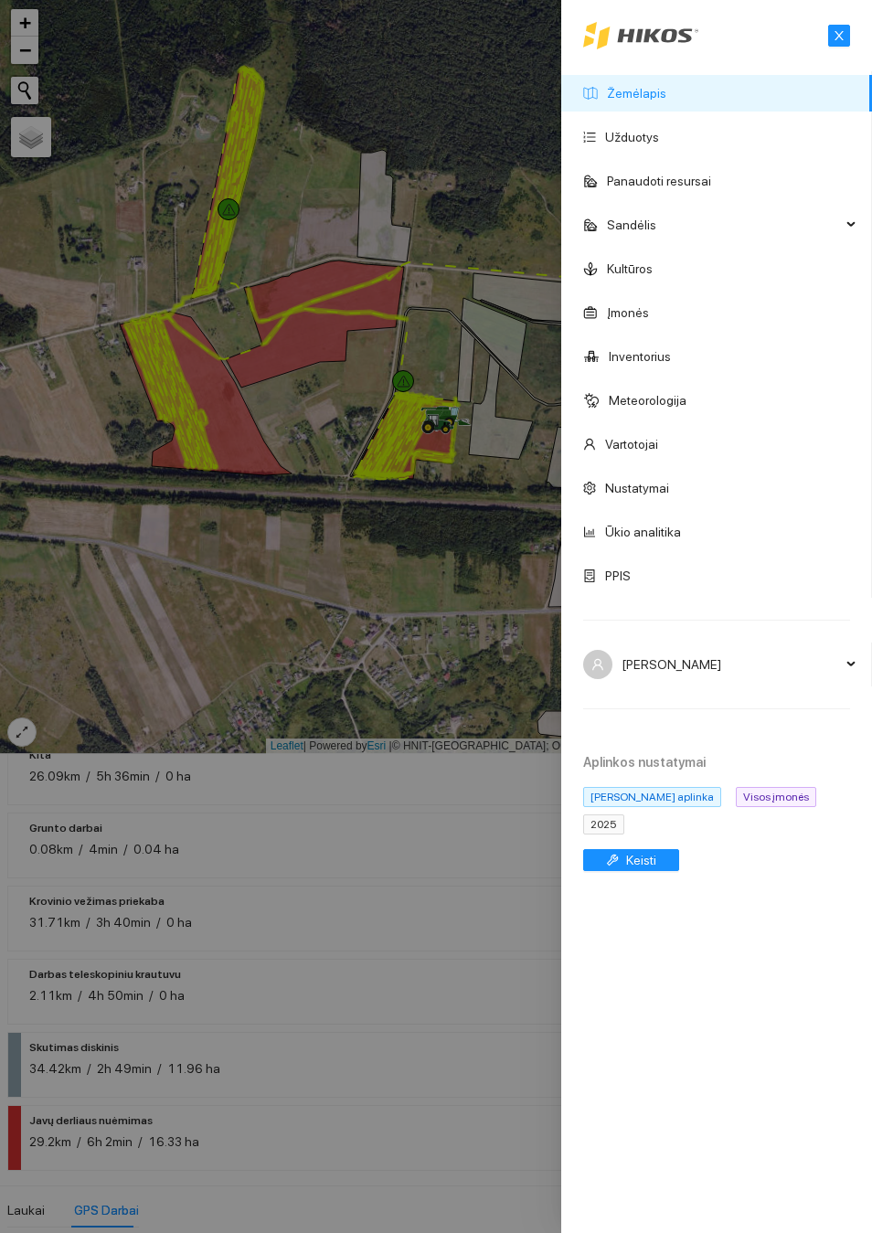
click at [621, 834] on span "2025" at bounding box center [603, 824] width 41 height 20
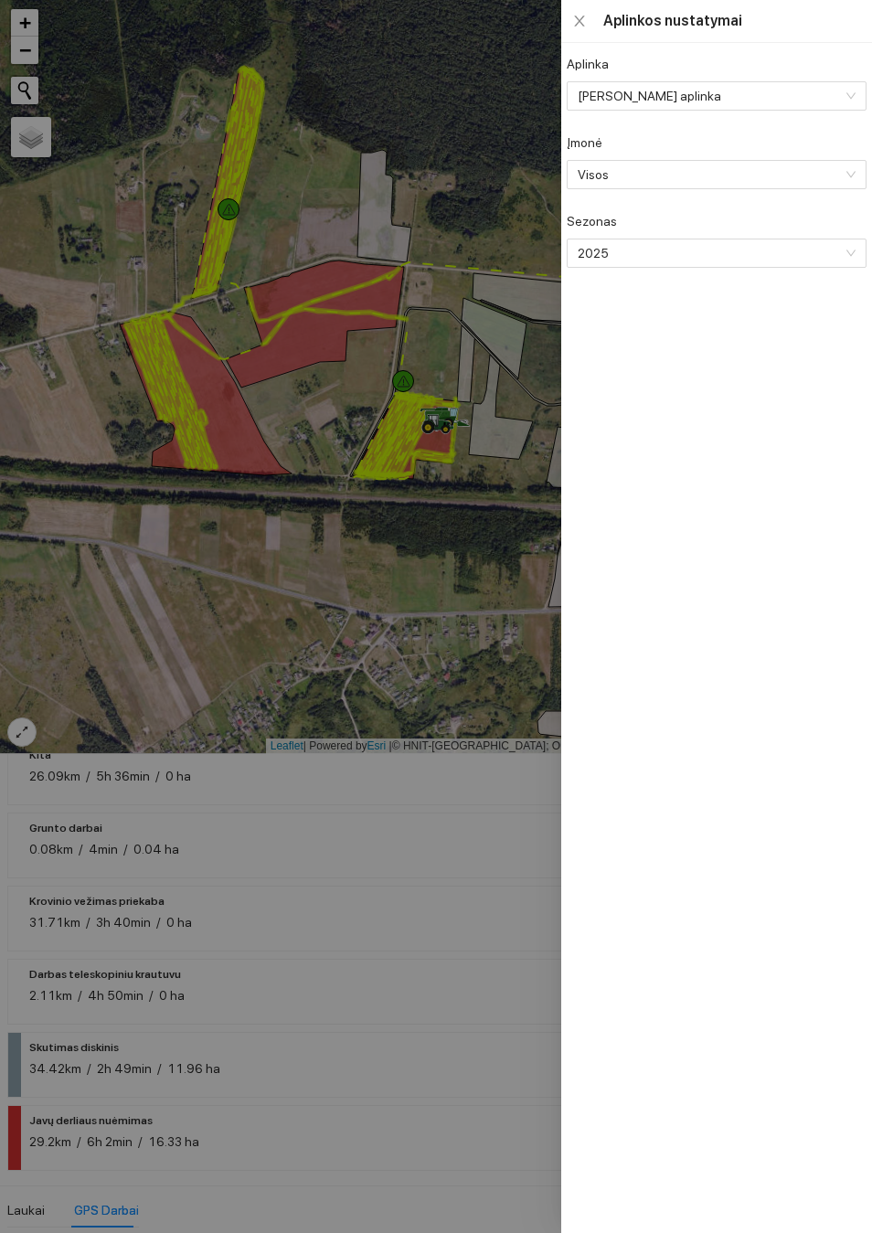
click at [438, 643] on div at bounding box center [436, 616] width 872 height 1233
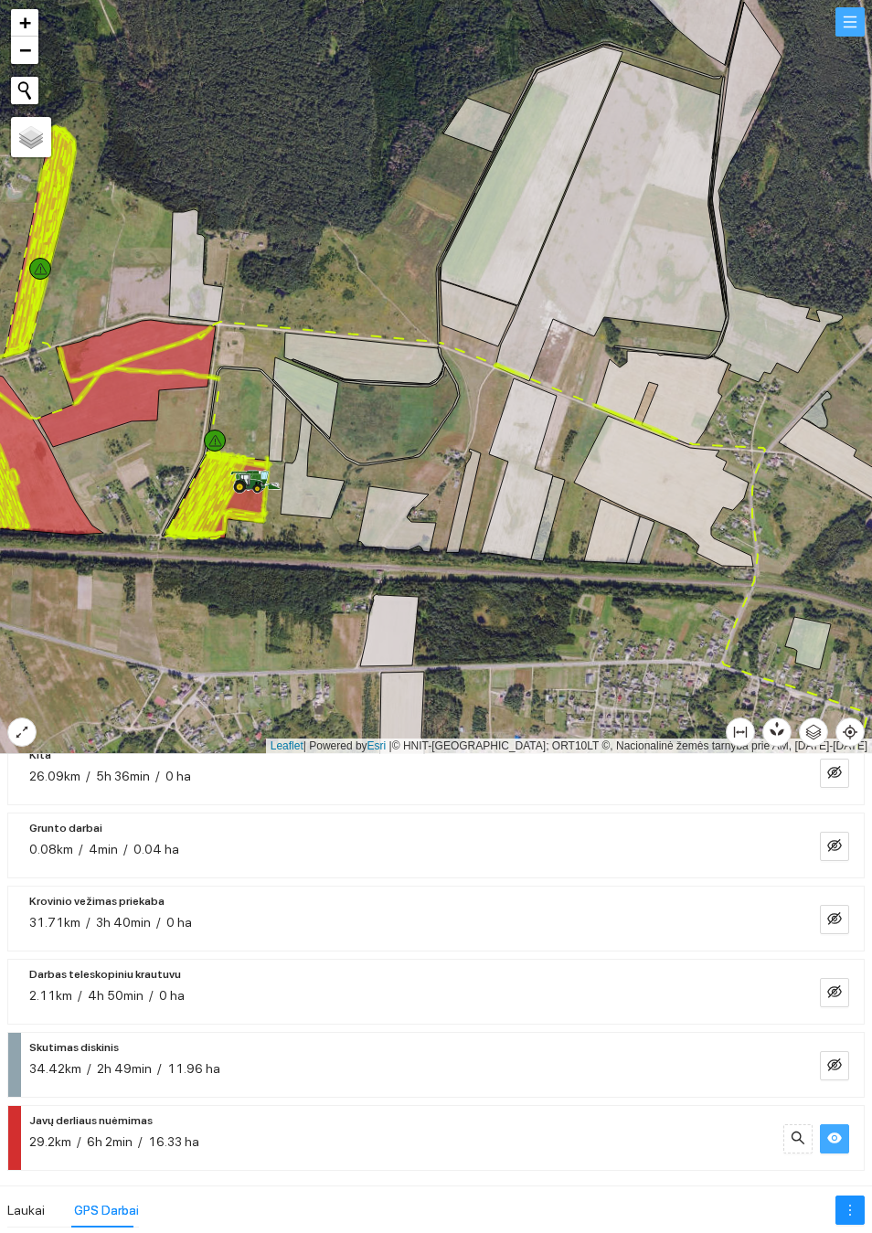
click at [857, 37] on button "button" at bounding box center [849, 21] width 29 height 29
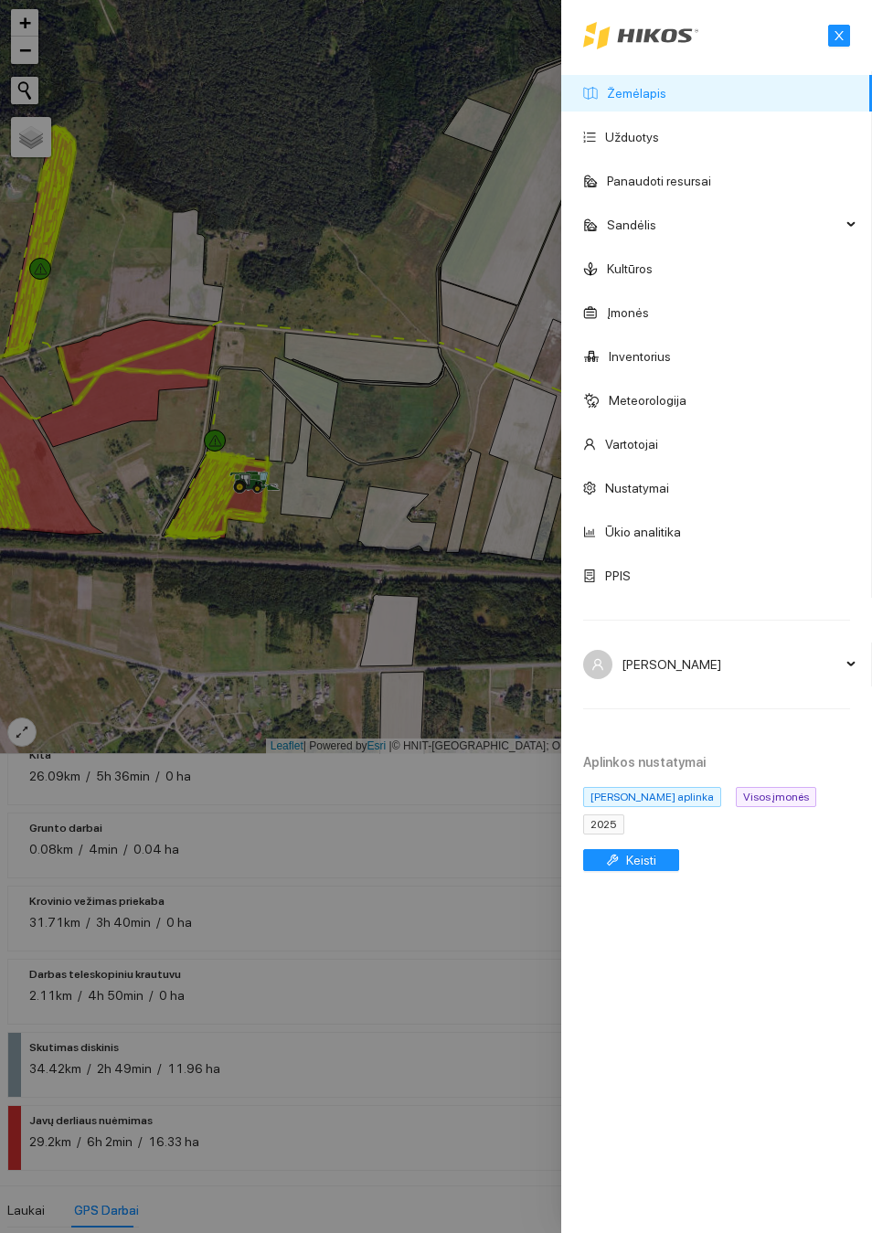
click at [655, 101] on link "Žemėlapis" at bounding box center [636, 93] width 59 height 15
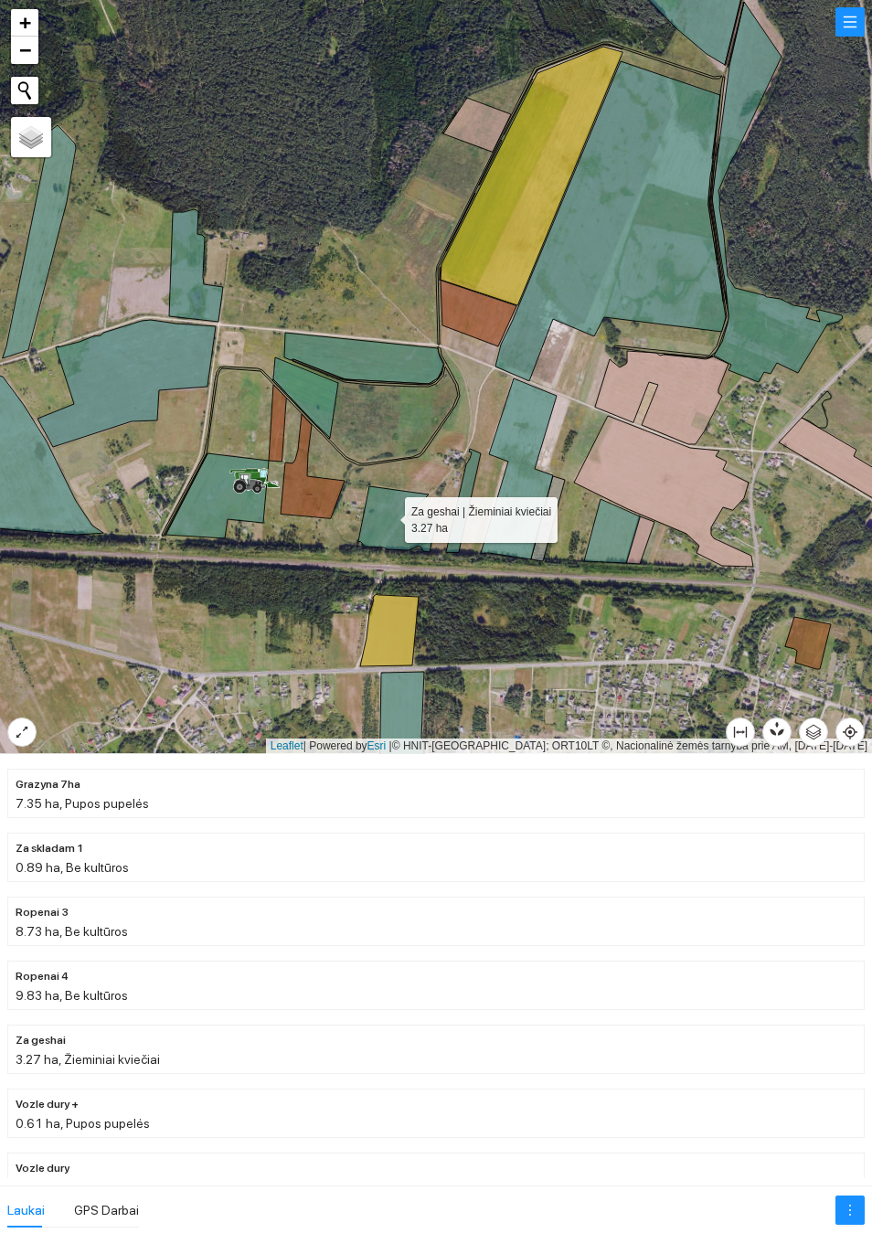
click at [390, 517] on icon at bounding box center [397, 519] width 78 height 66
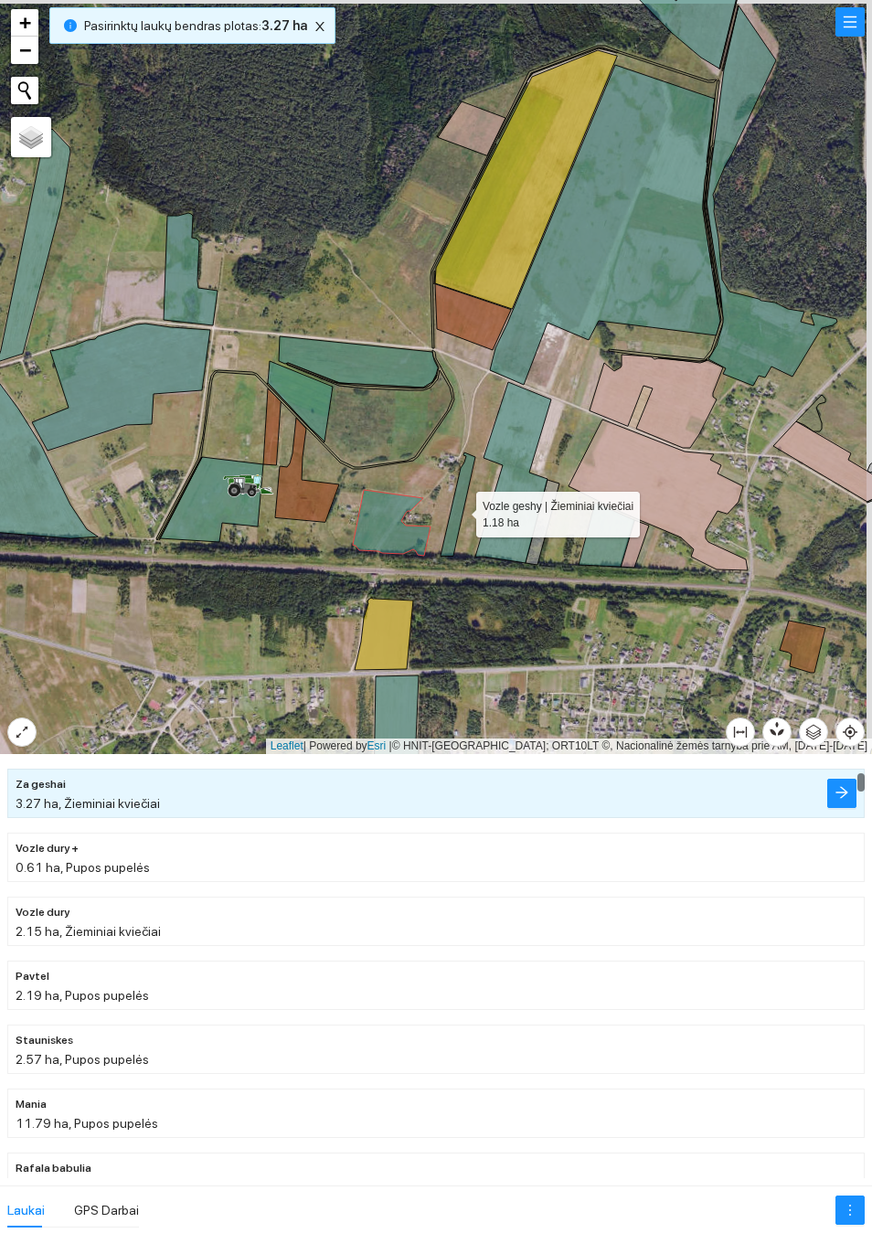
click at [461, 512] on icon at bounding box center [458, 503] width 35 height 103
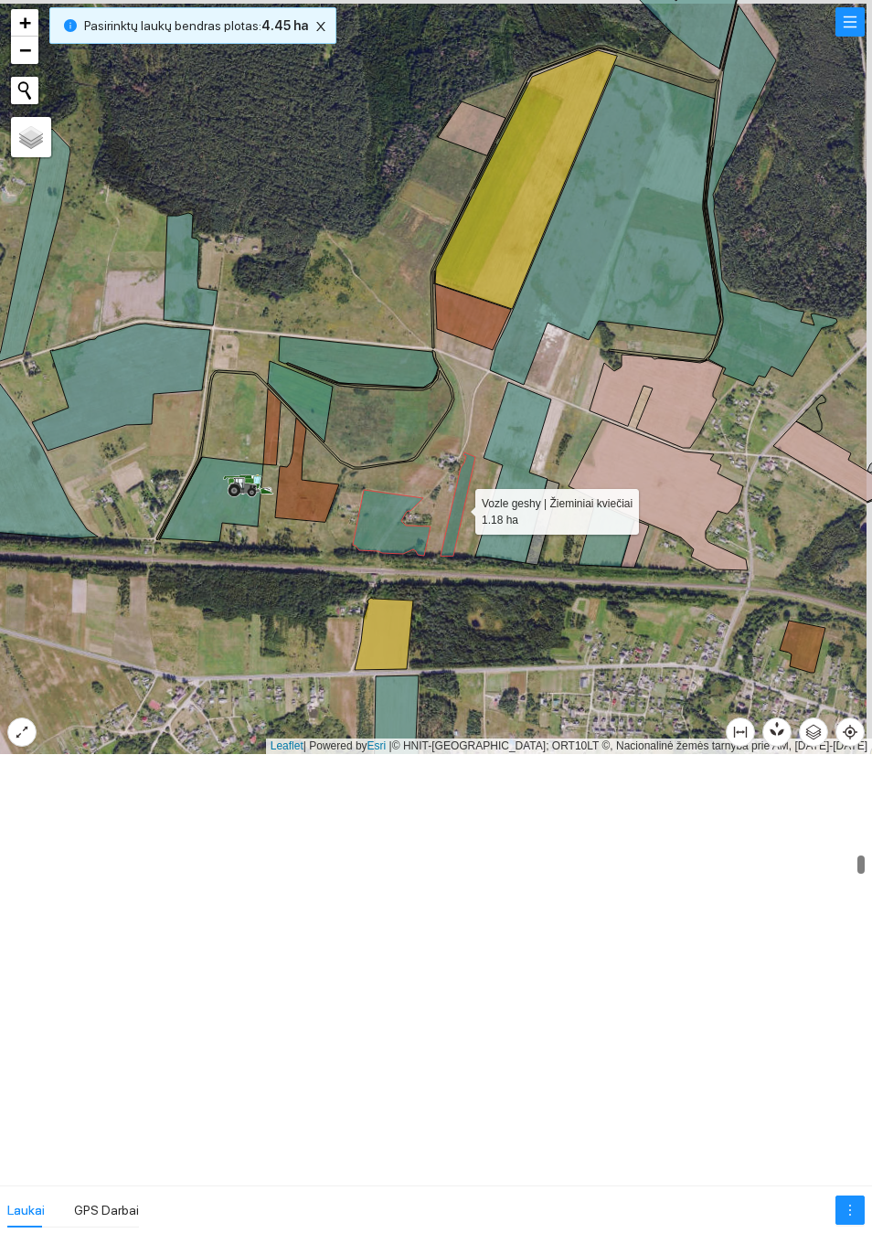
scroll to position [2044, 0]
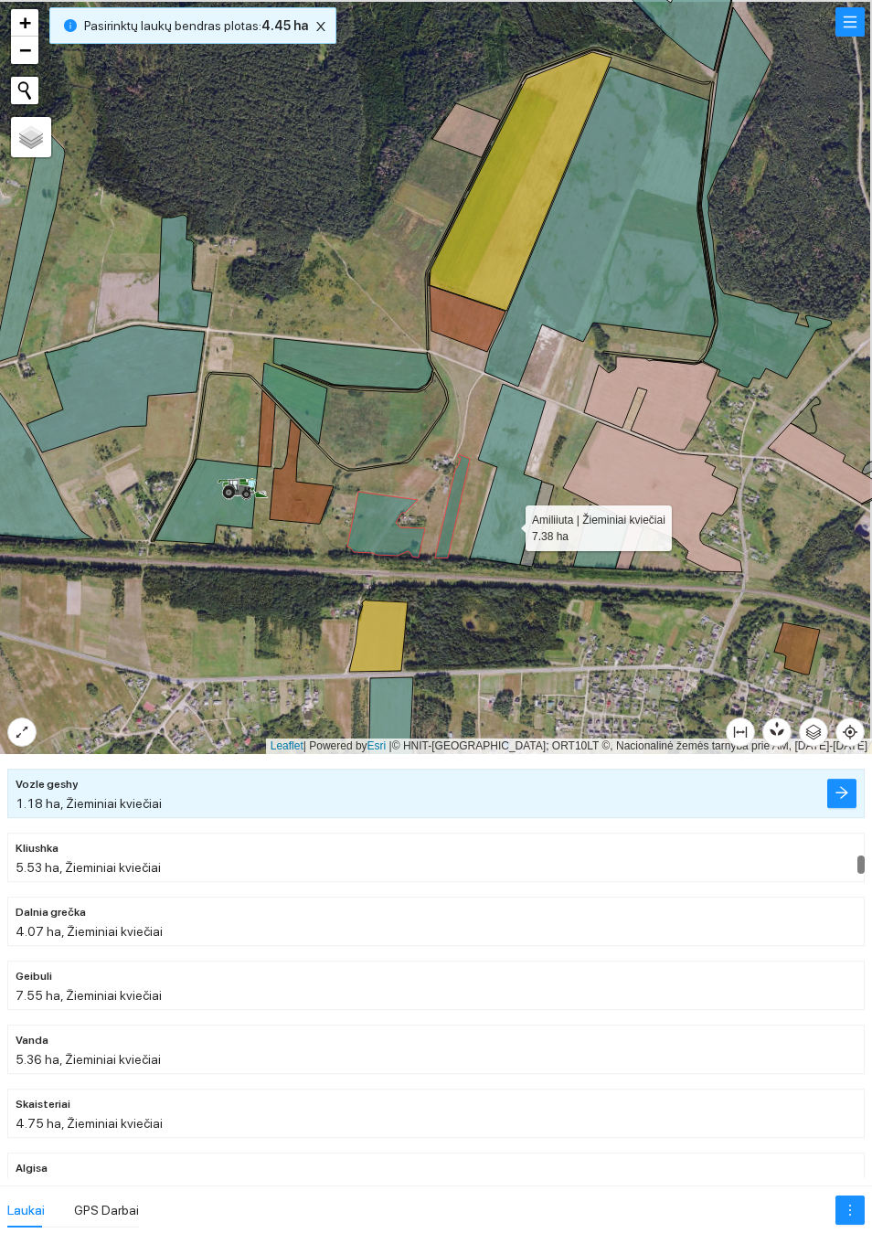
click at [512, 522] on icon at bounding box center [508, 474] width 76 height 181
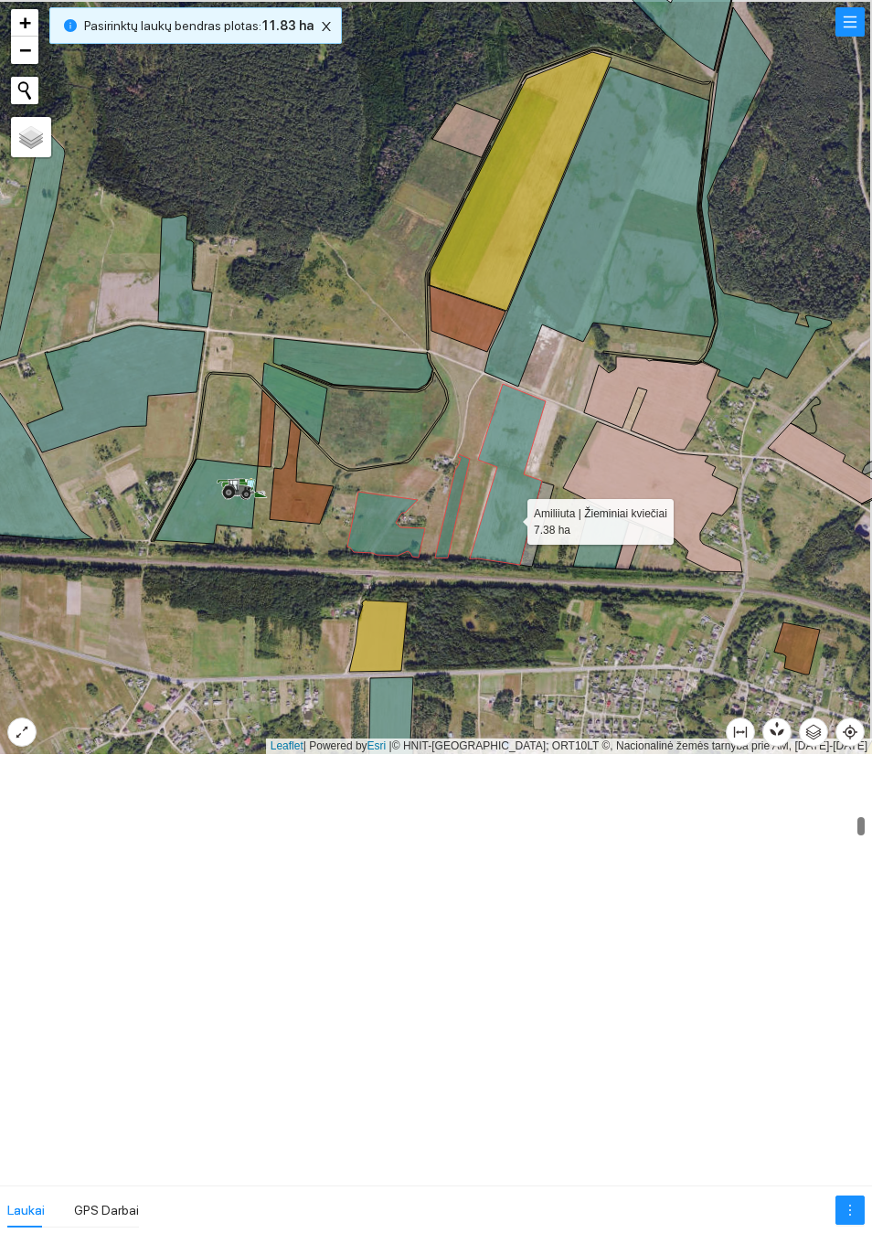
scroll to position [1214, 0]
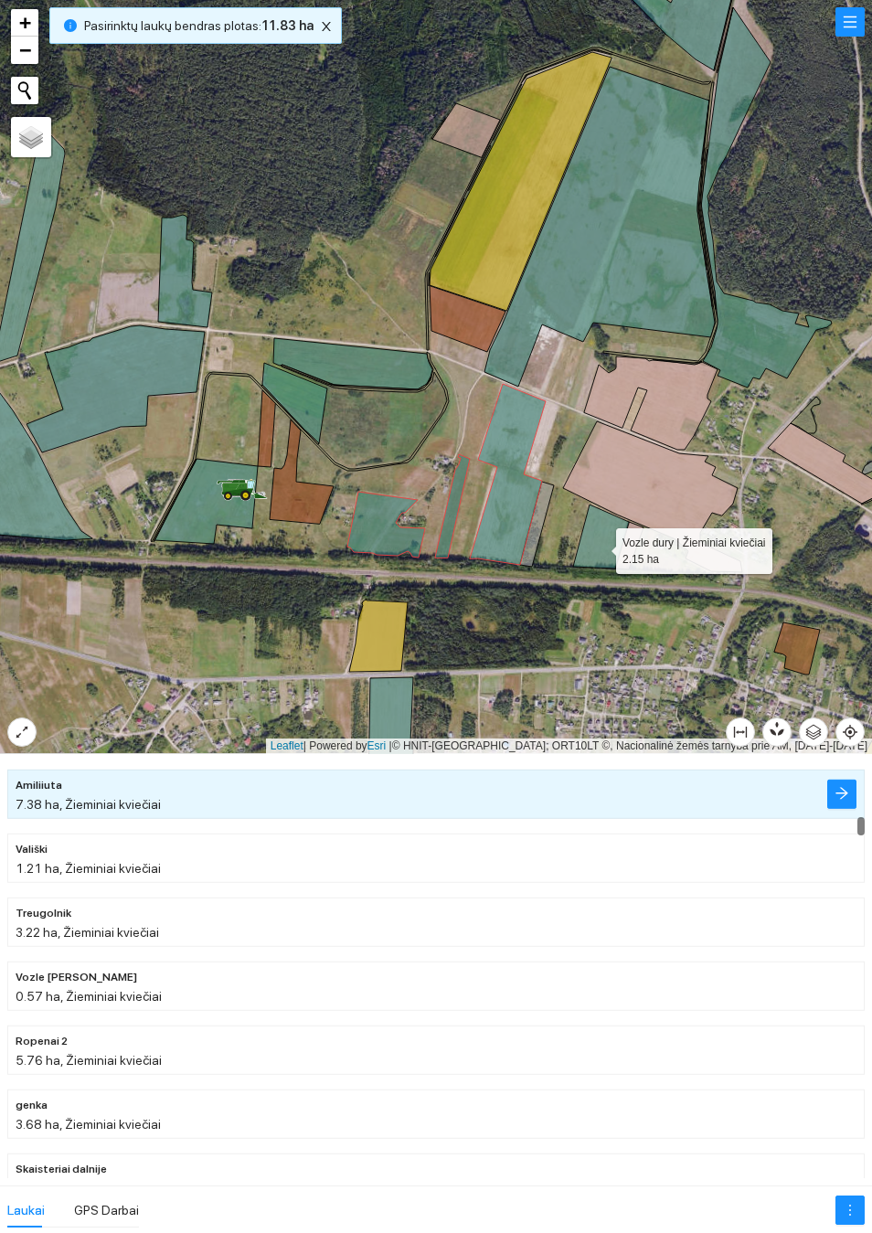
click at [600, 547] on icon at bounding box center [601, 537] width 56 height 64
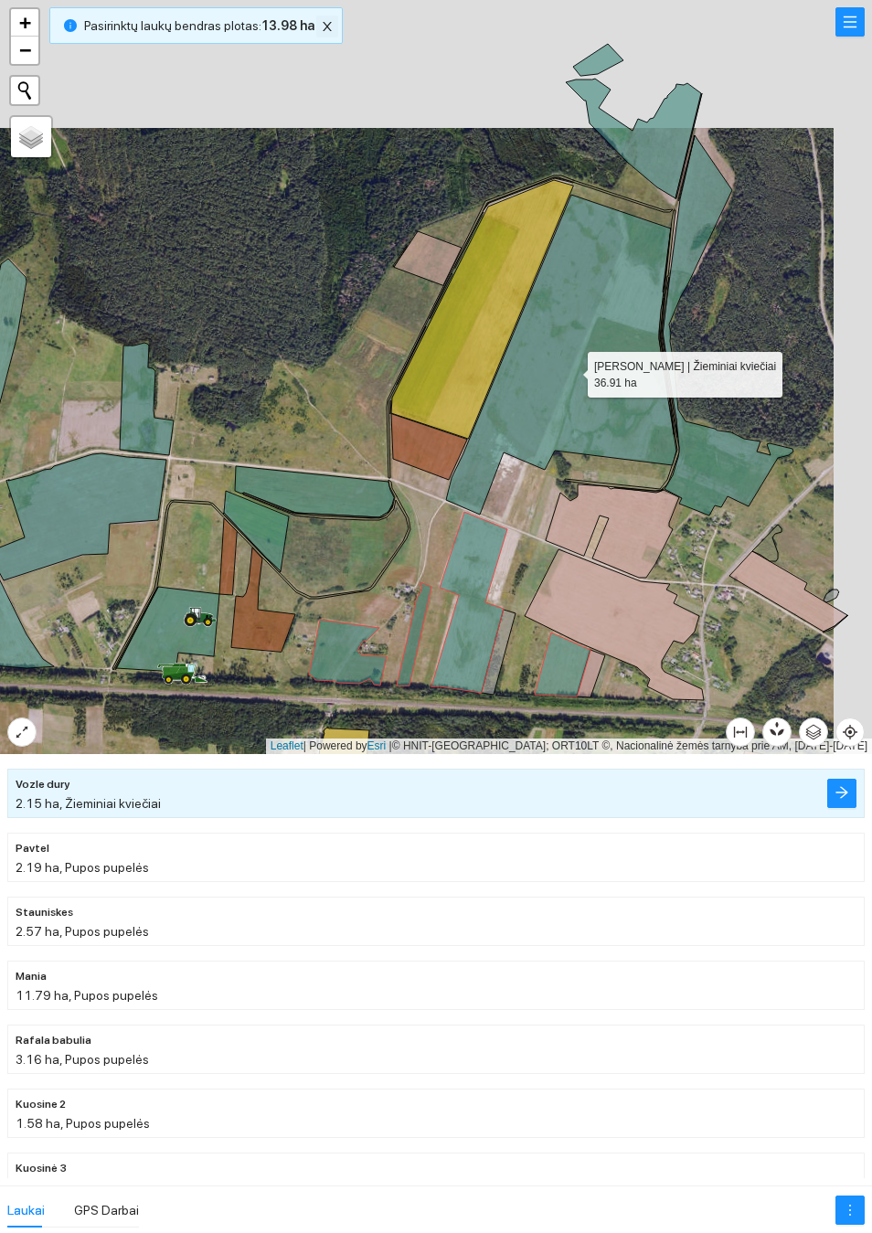
click at [317, 37] on button "button" at bounding box center [327, 27] width 22 height 22
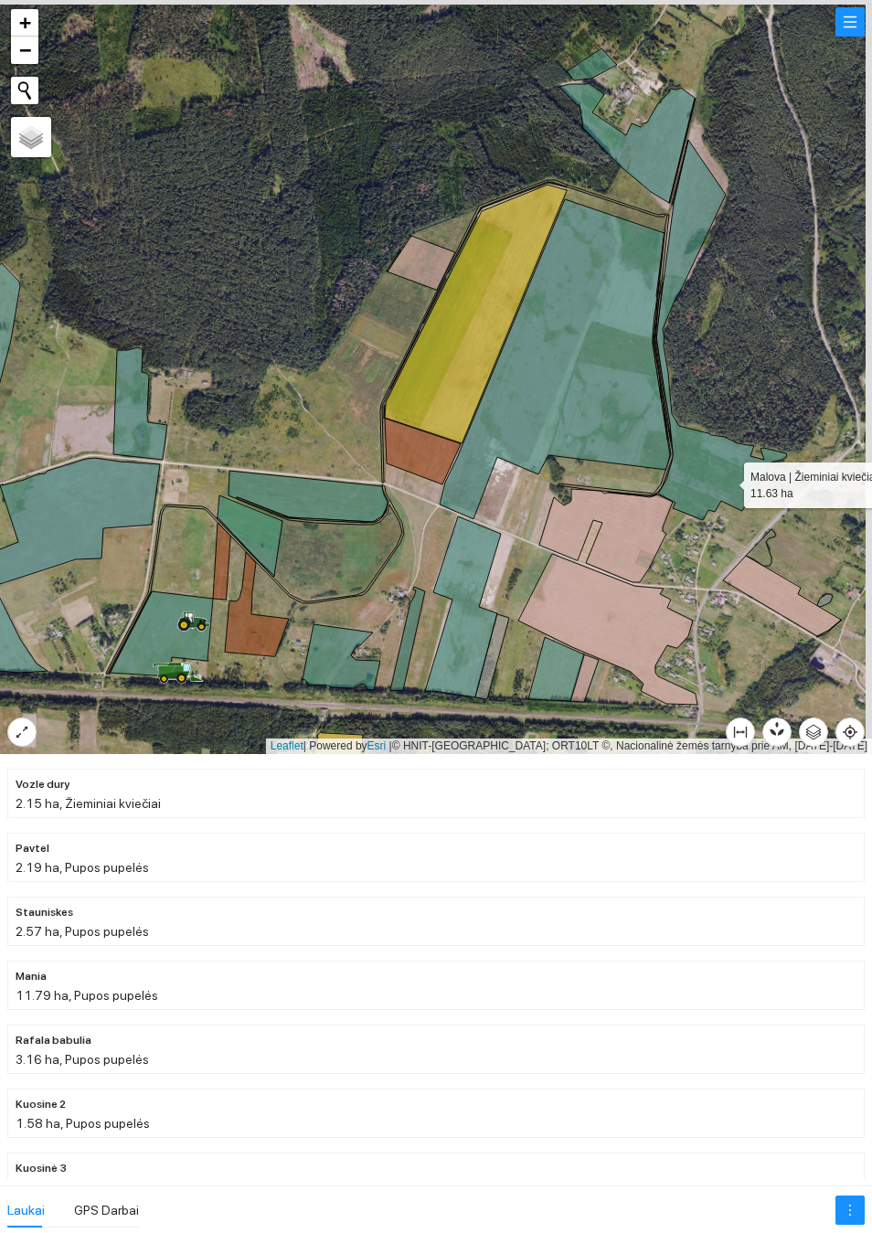
click at [728, 481] on icon at bounding box center [721, 330] width 131 height 380
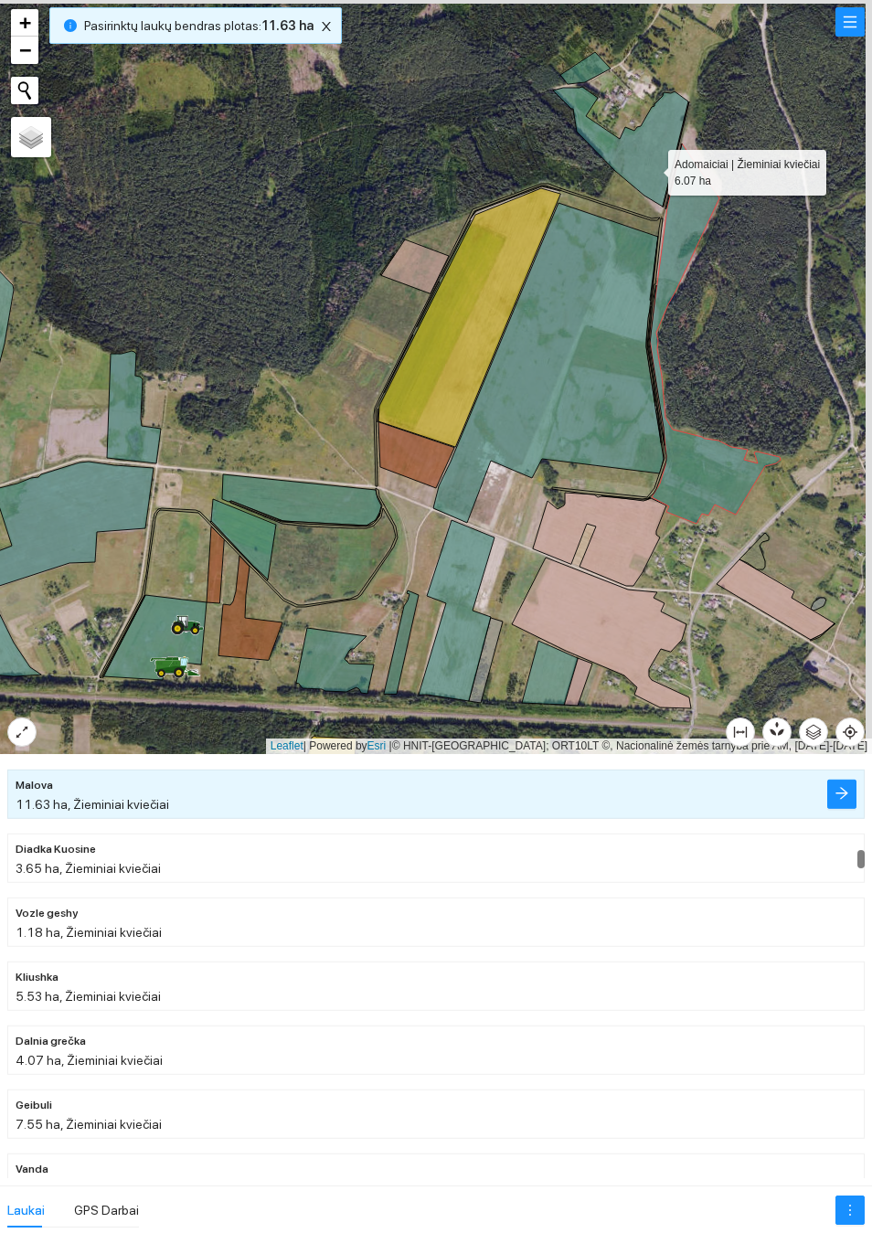
click at [653, 168] on icon at bounding box center [620, 147] width 135 height 120
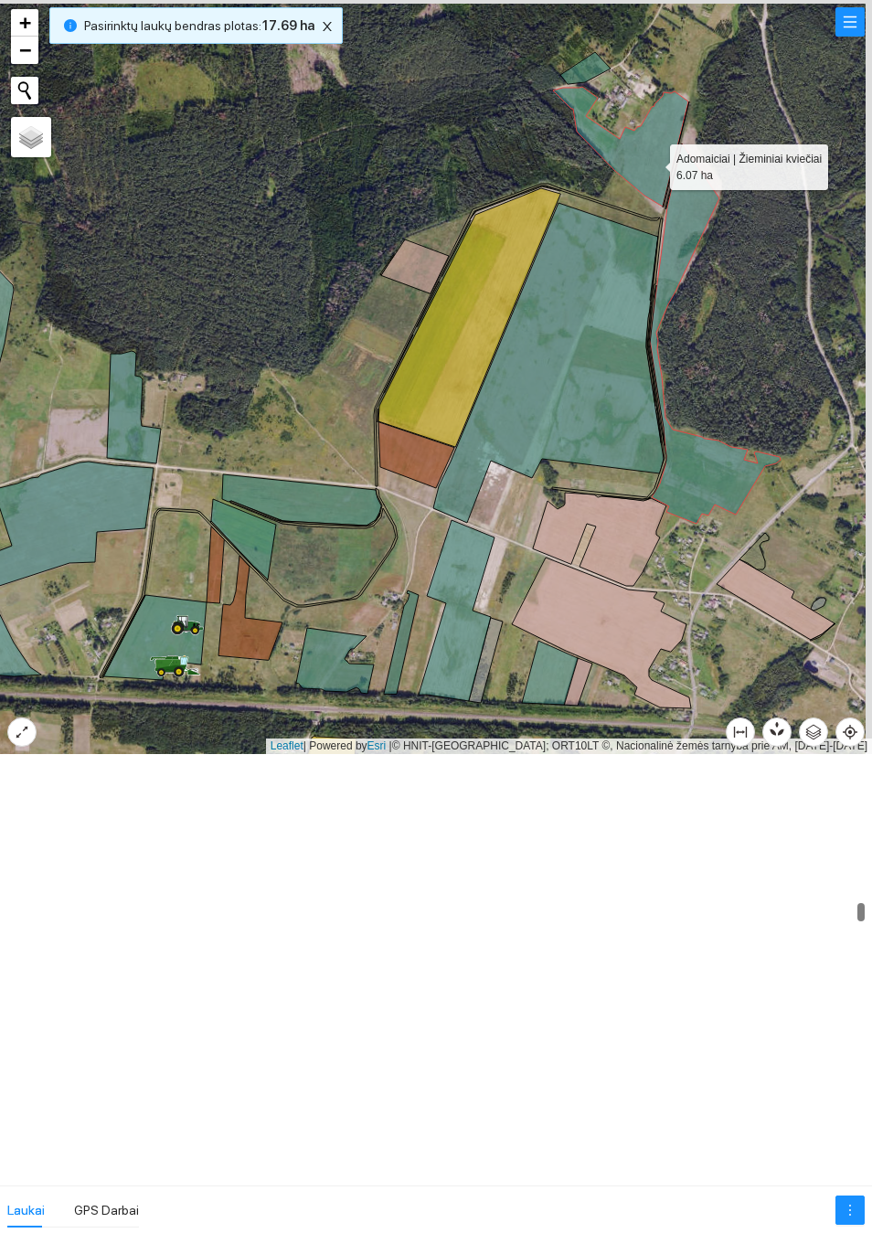
scroll to position [3068, 0]
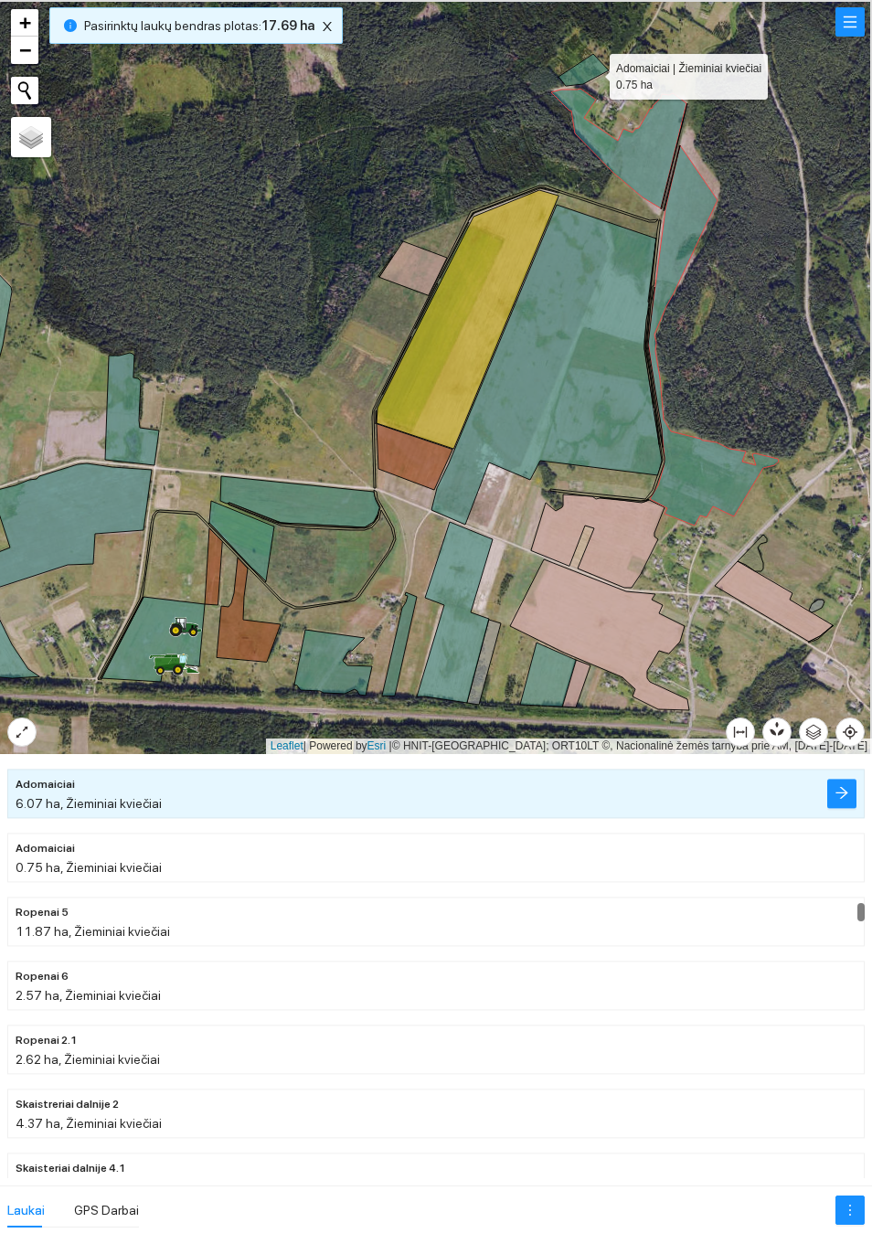
click at [592, 76] on icon at bounding box center [583, 70] width 50 height 32
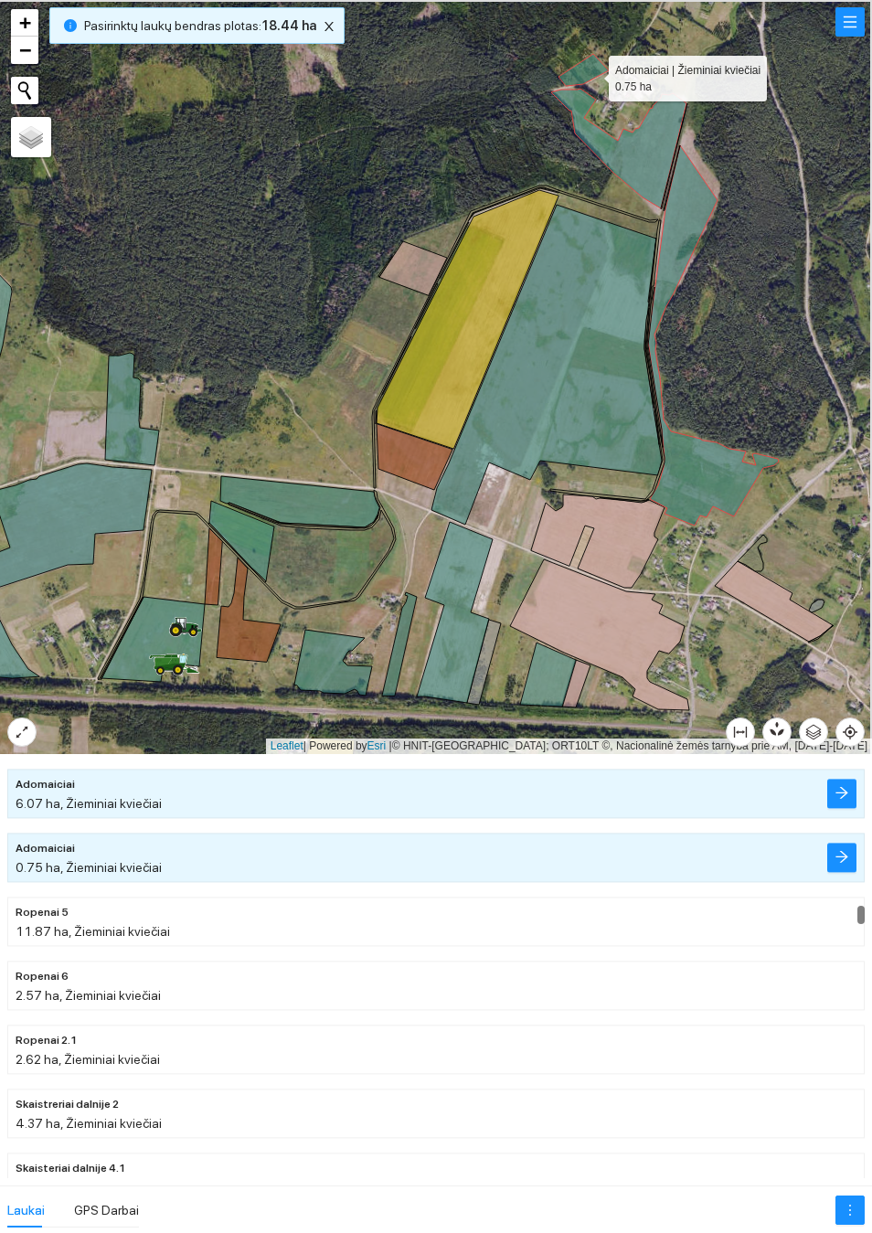
scroll to position [3132, 0]
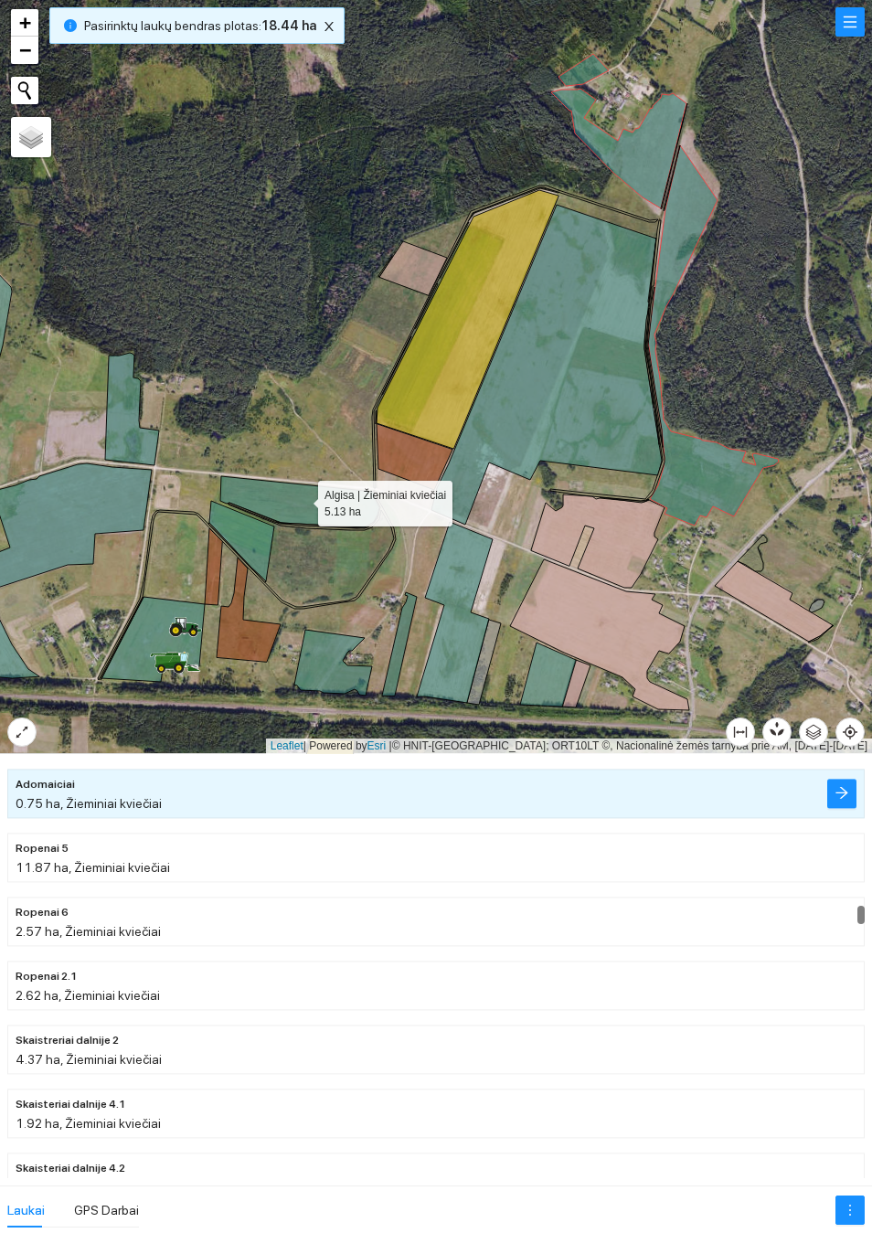
click at [302, 500] on icon at bounding box center [299, 501] width 159 height 51
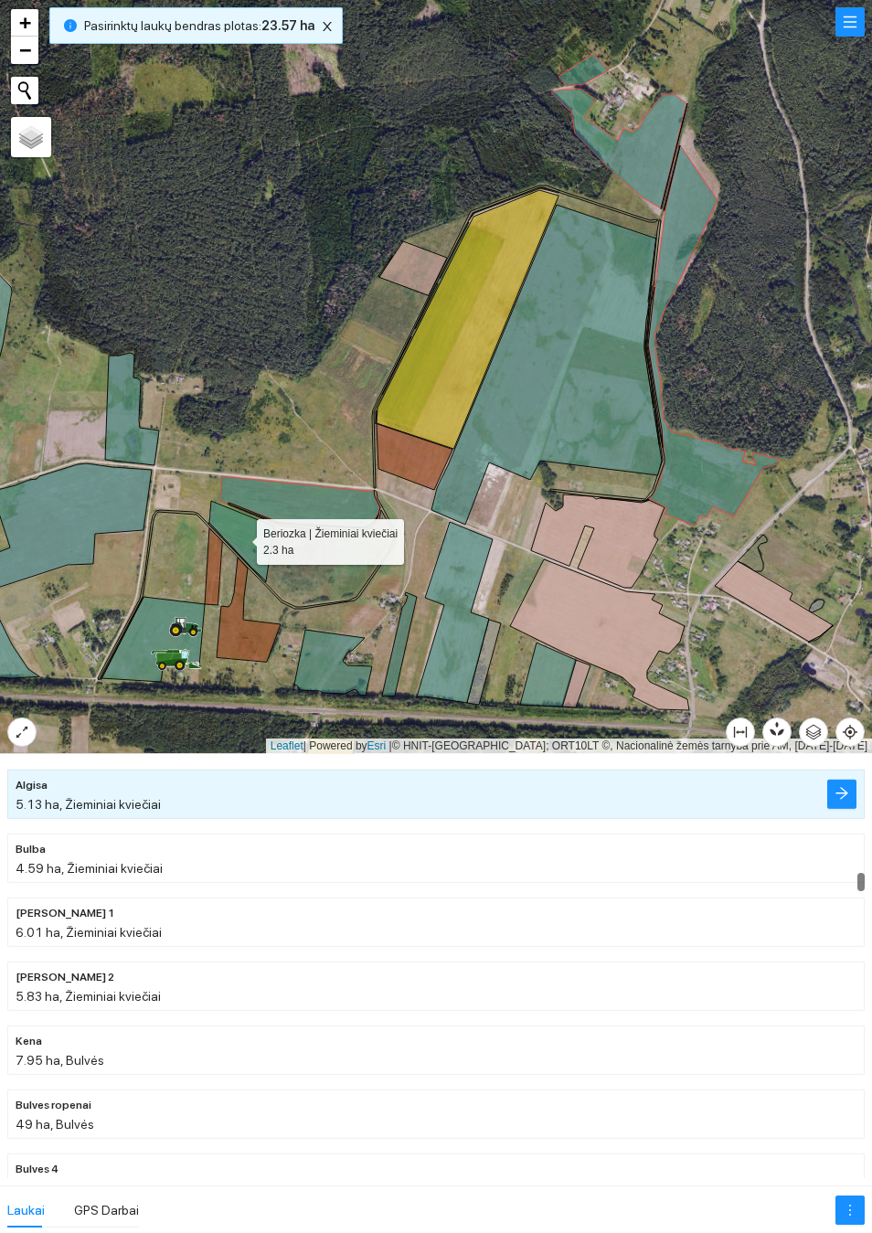
click at [250, 535] on icon at bounding box center [241, 541] width 65 height 80
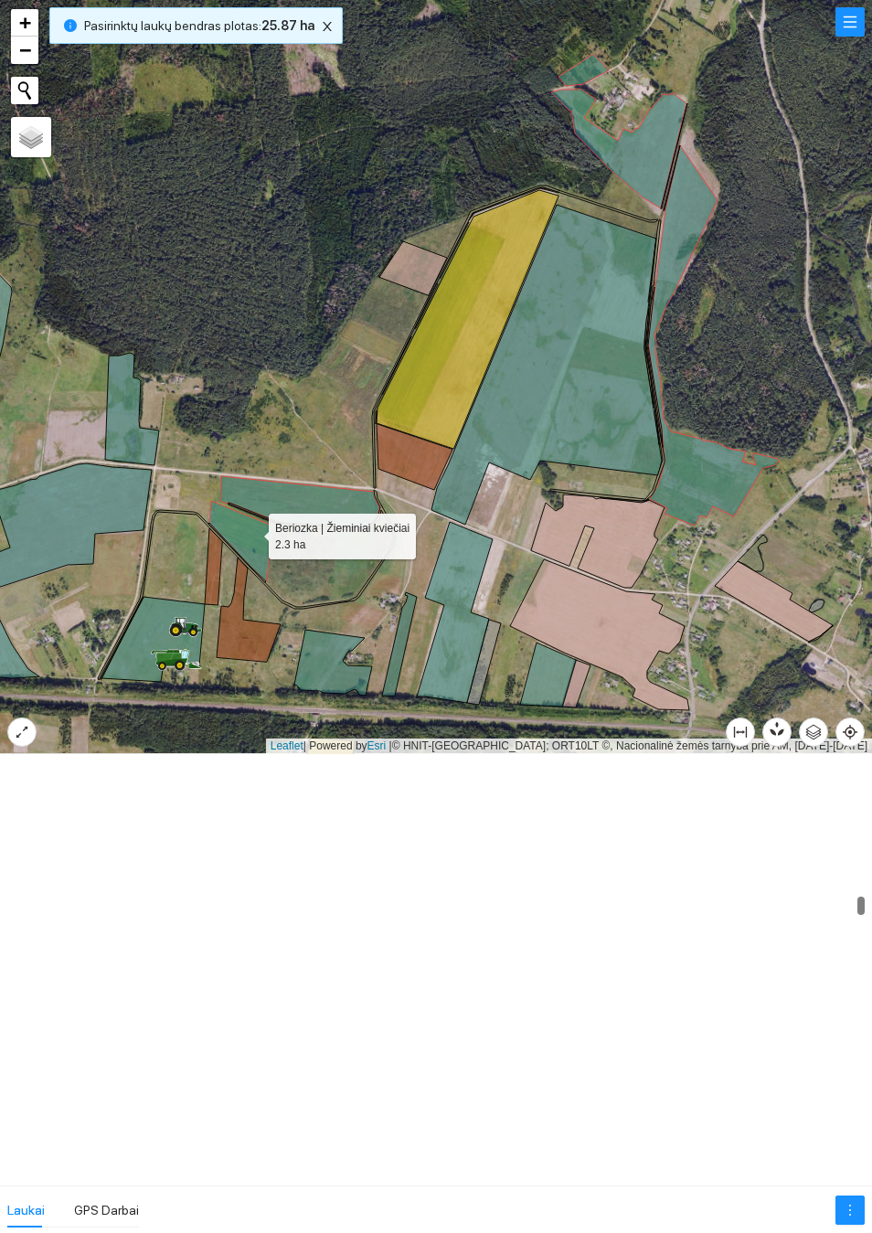
scroll to position [2941, 0]
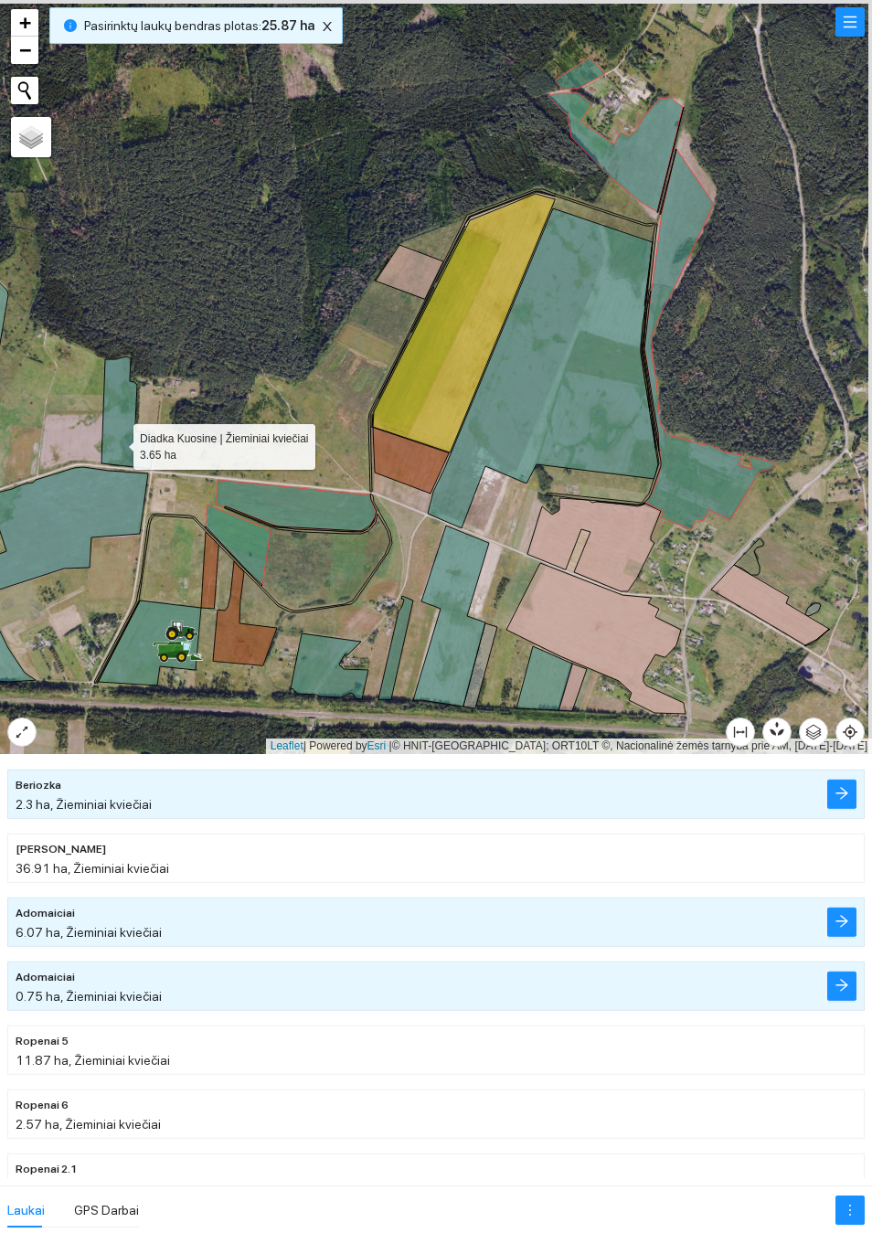
click at [122, 442] on icon at bounding box center [128, 412] width 54 height 112
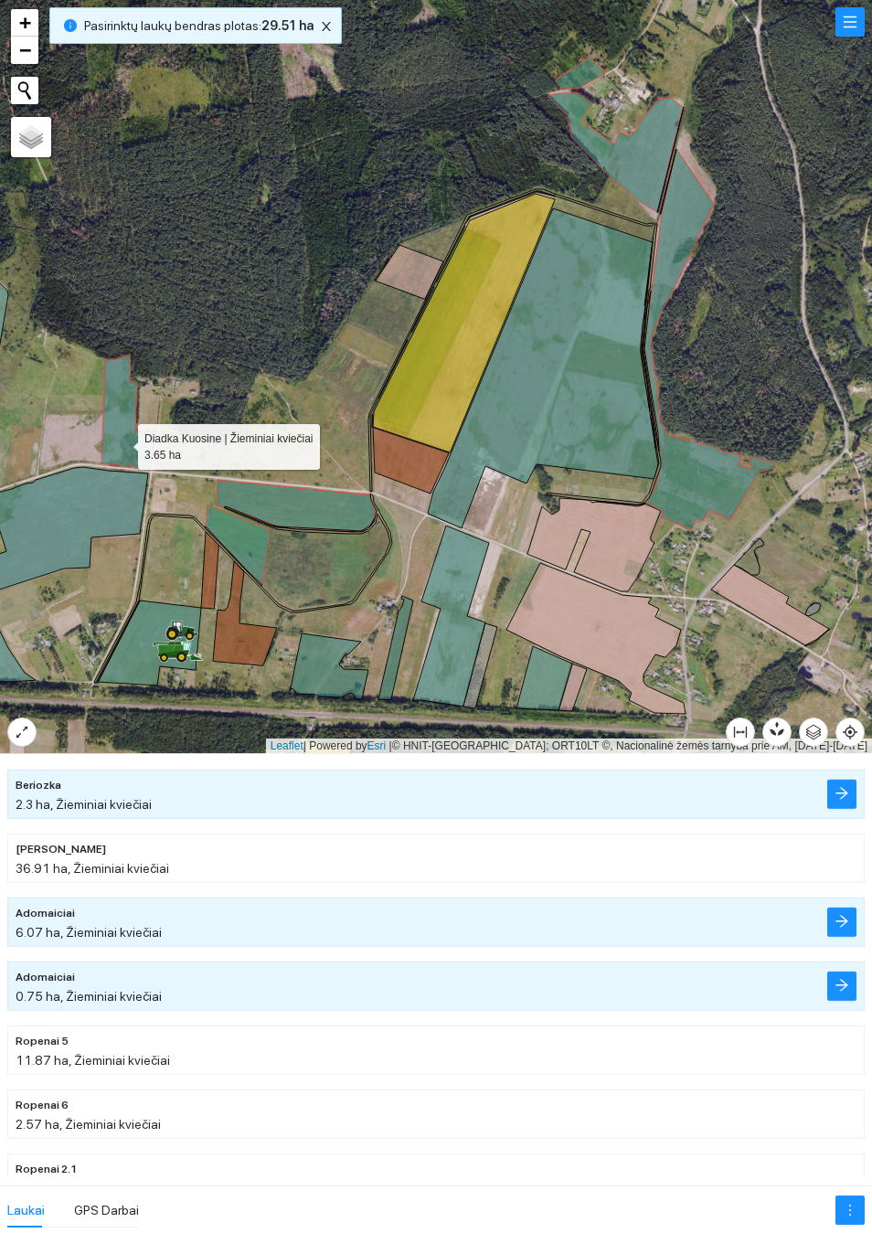
scroll to position [1981, 0]
